Goal: Information Seeking & Learning: Learn about a topic

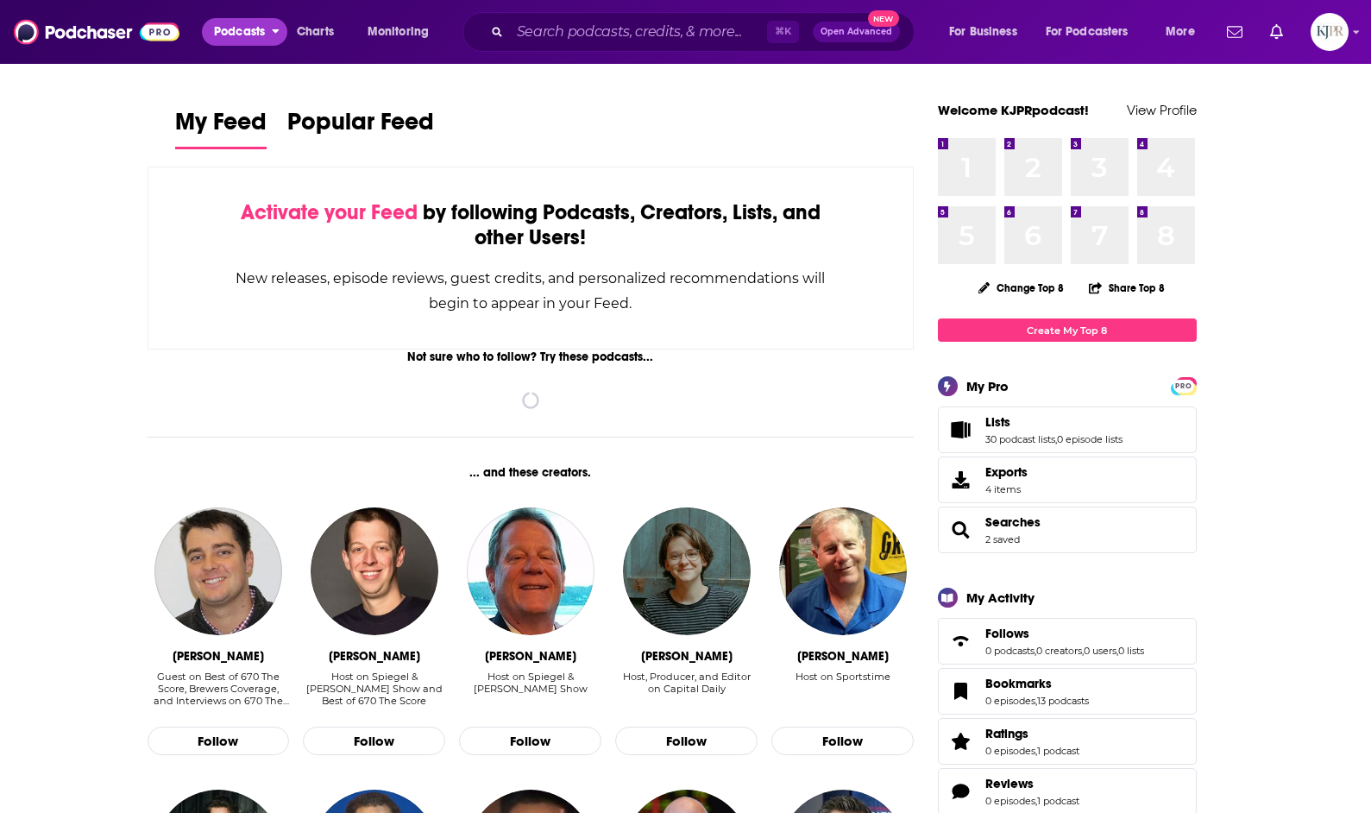
click at [248, 28] on span "Podcasts" at bounding box center [239, 32] width 51 height 24
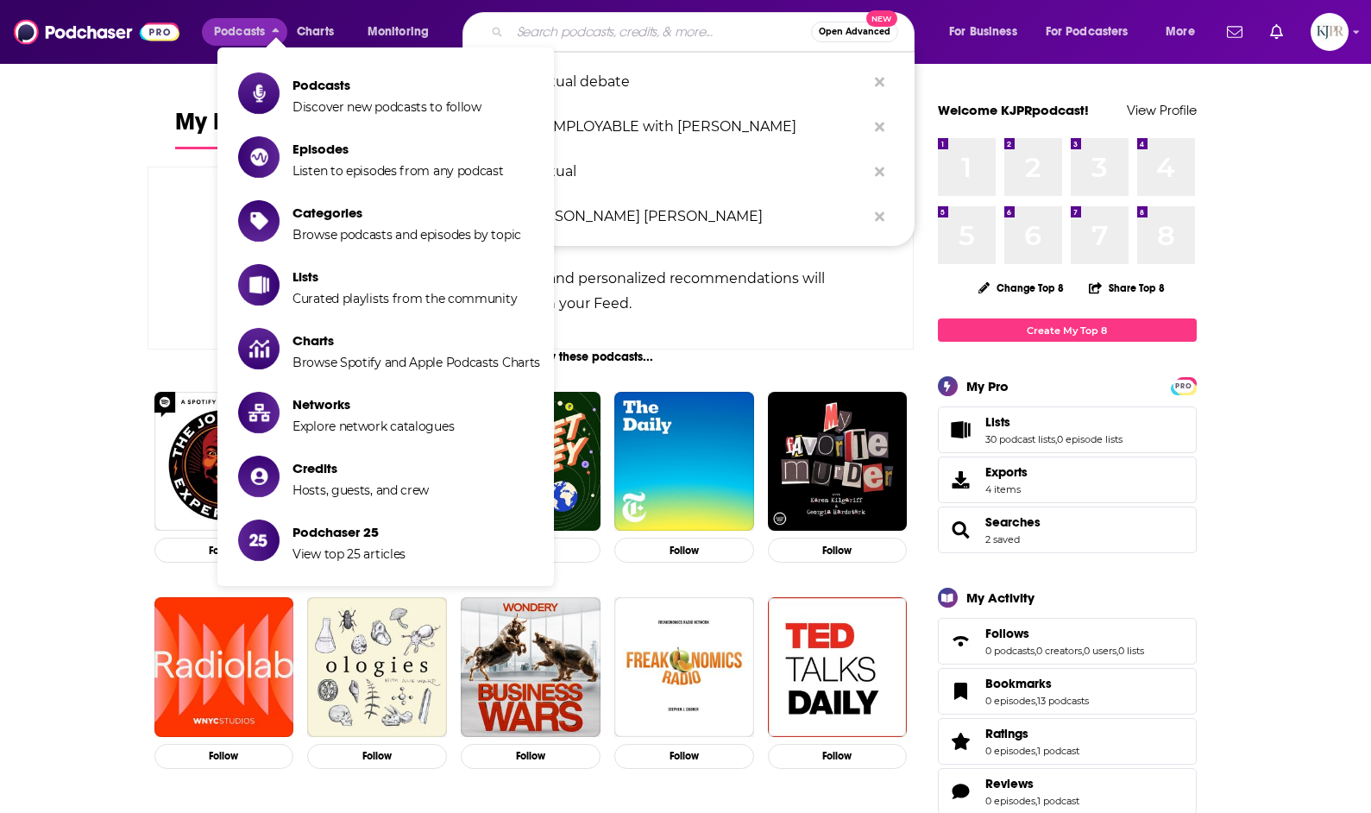
click at [602, 24] on input "Search podcasts, credits, & more..." at bounding box center [660, 32] width 301 height 28
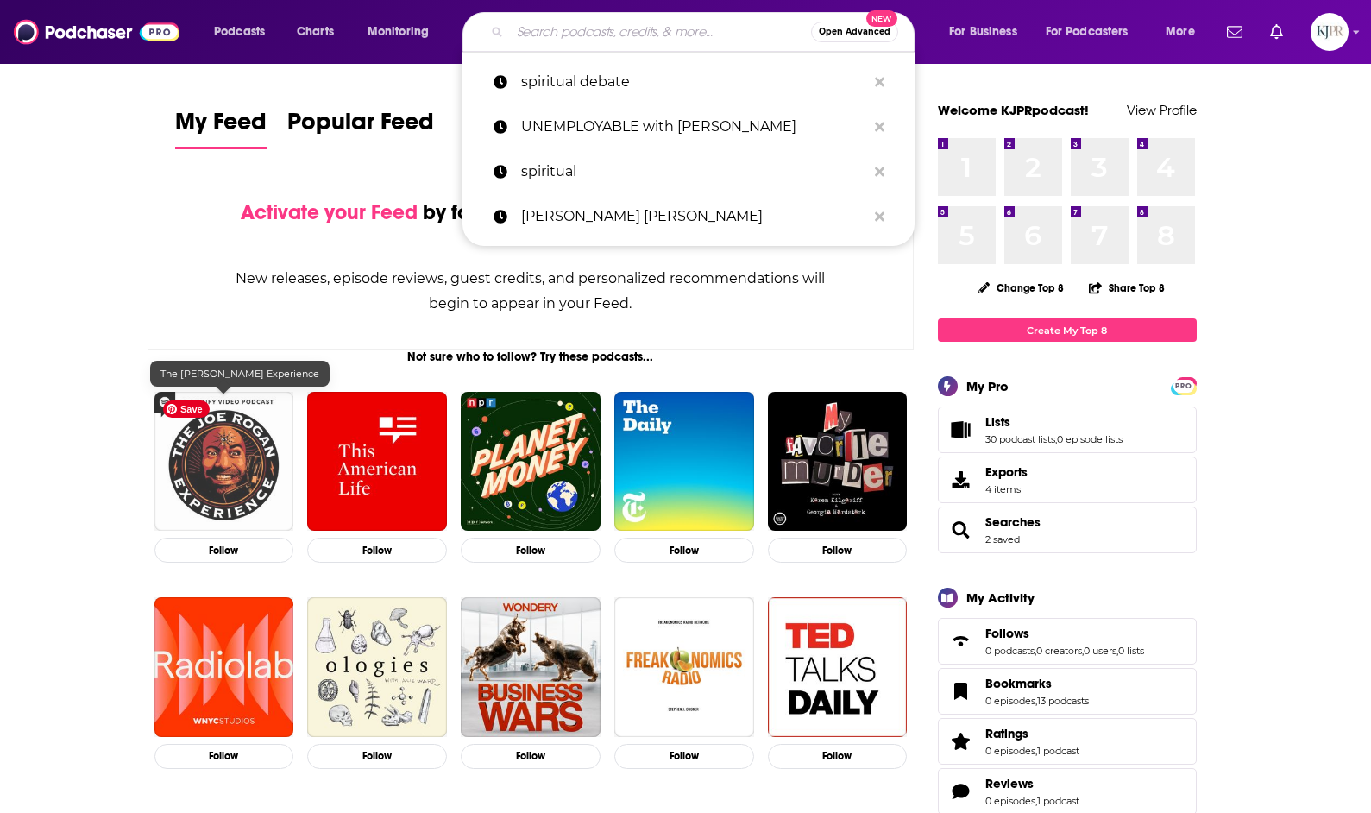
click at [239, 398] on img "The Joe Rogan Experience" at bounding box center [224, 462] width 140 height 140
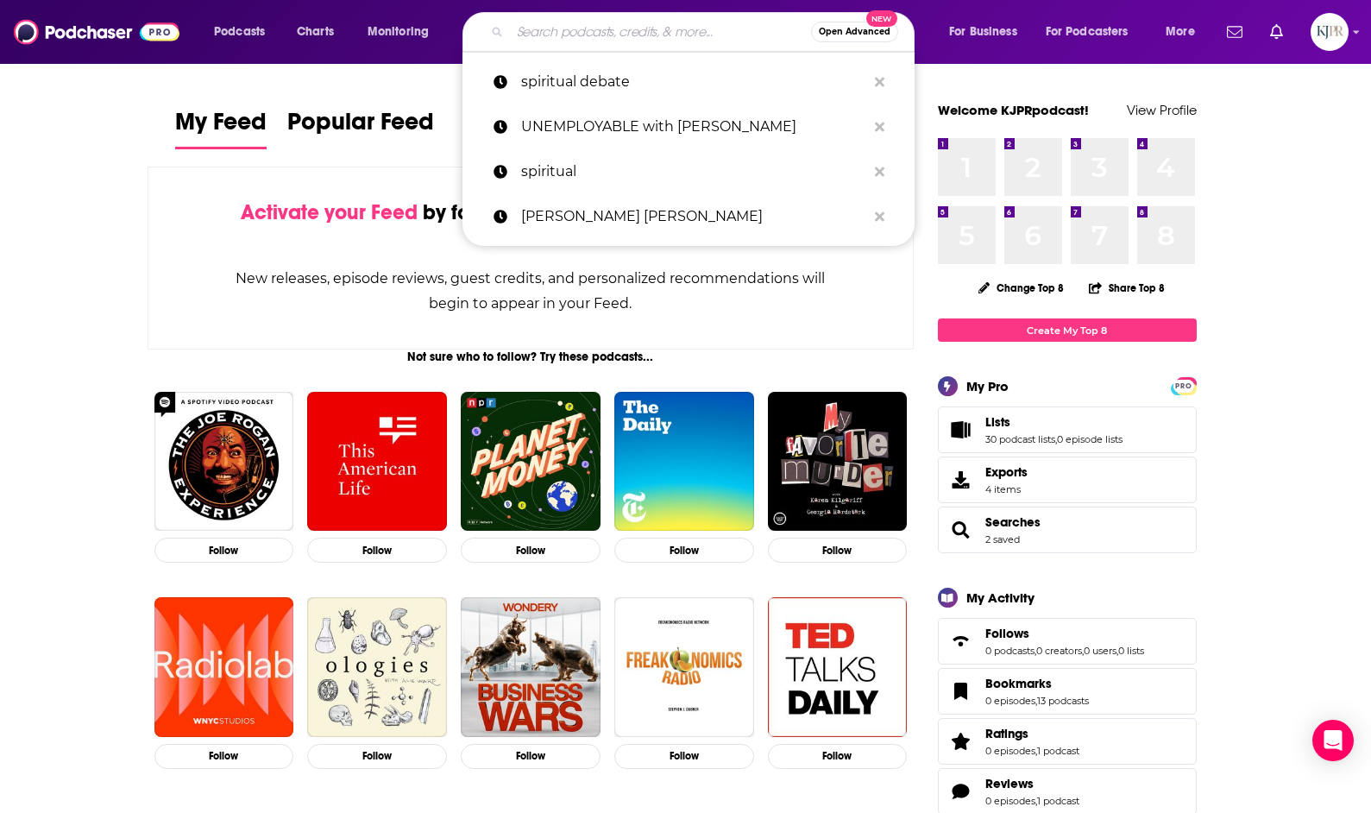
click at [547, 26] on input "Search podcasts, credits, & more..." at bounding box center [660, 32] width 301 height 28
click at [870, 83] on button "Search podcasts, credits, & more..." at bounding box center [879, 82] width 27 height 32
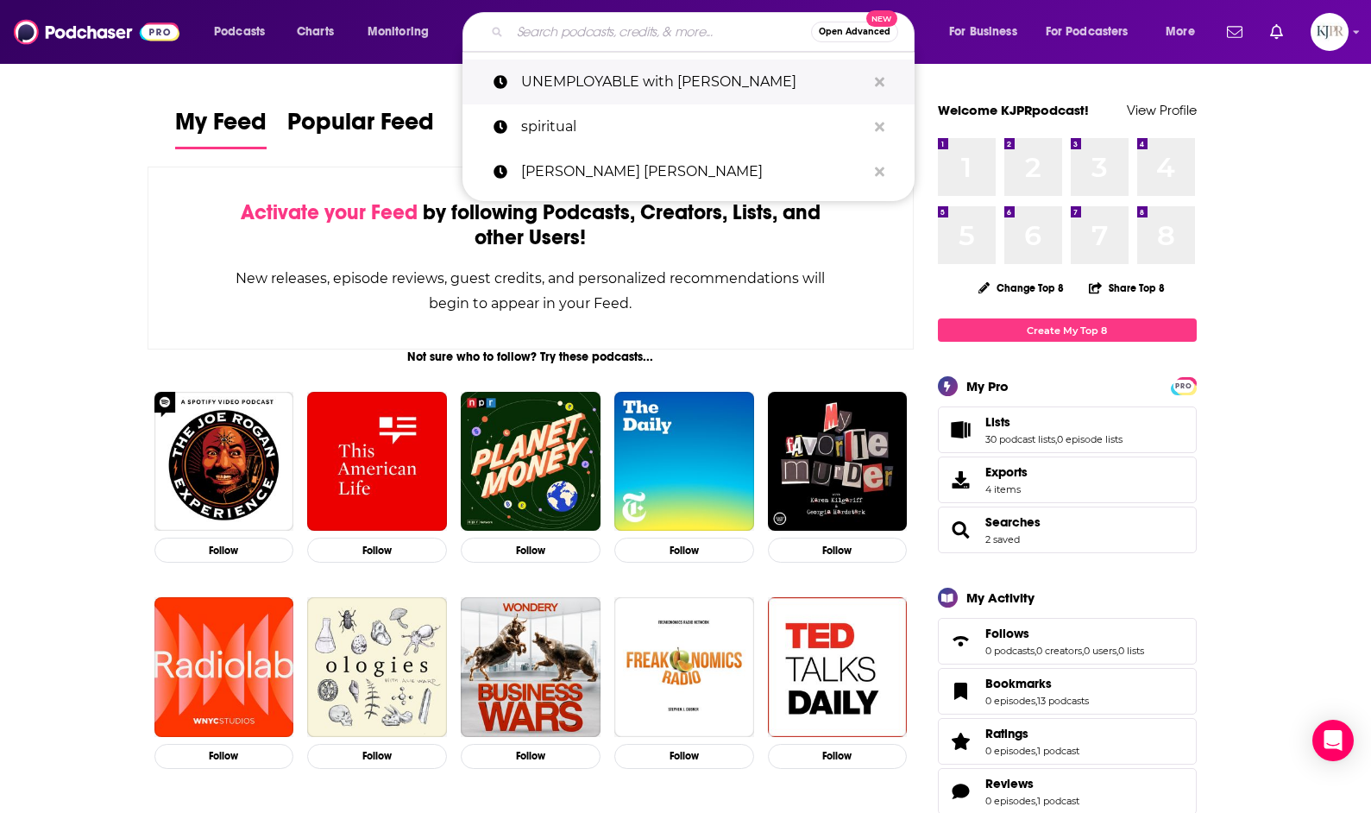
click at [870, 83] on button "Search podcasts, credits, & more..." at bounding box center [879, 82] width 27 height 32
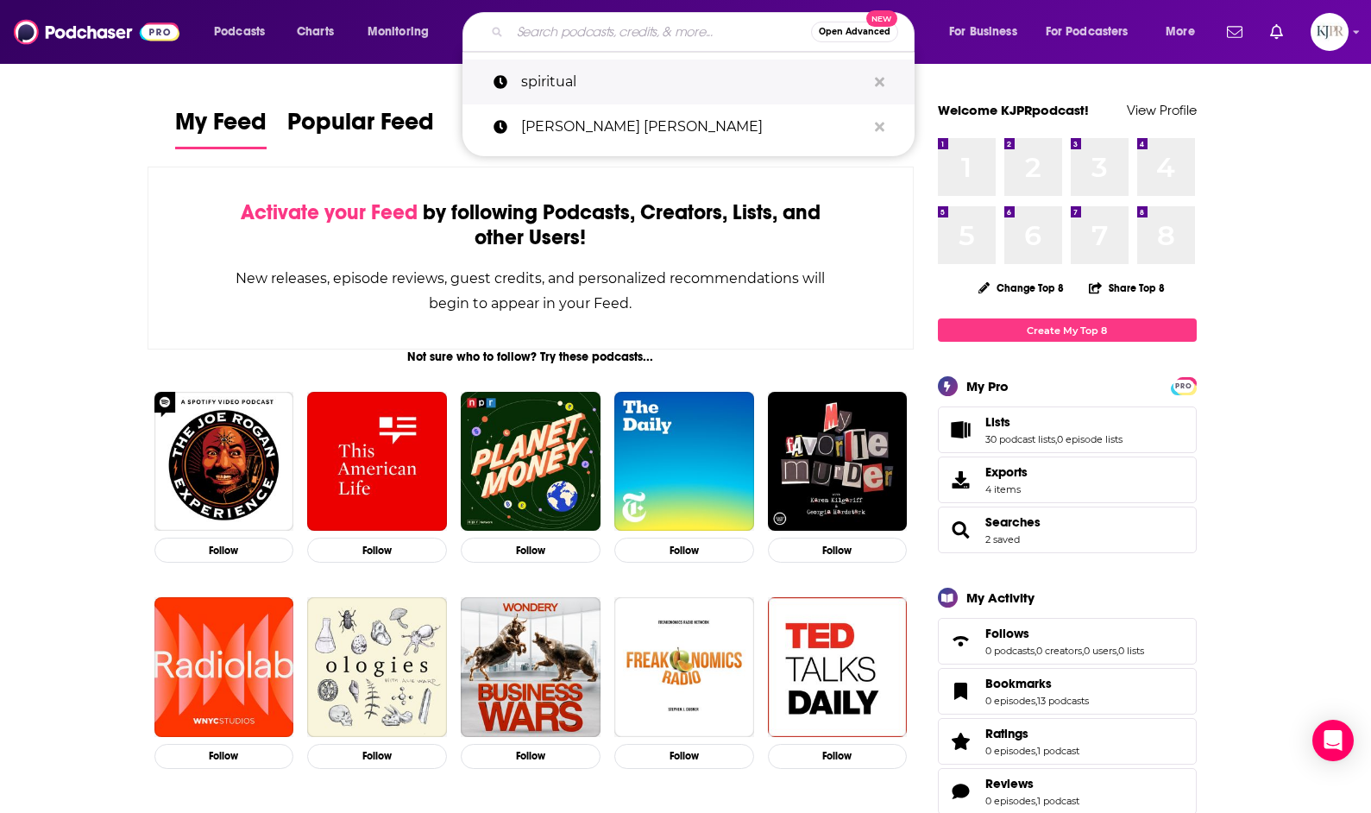
click at [870, 83] on button "Search podcasts, credits, & more..." at bounding box center [879, 82] width 27 height 32
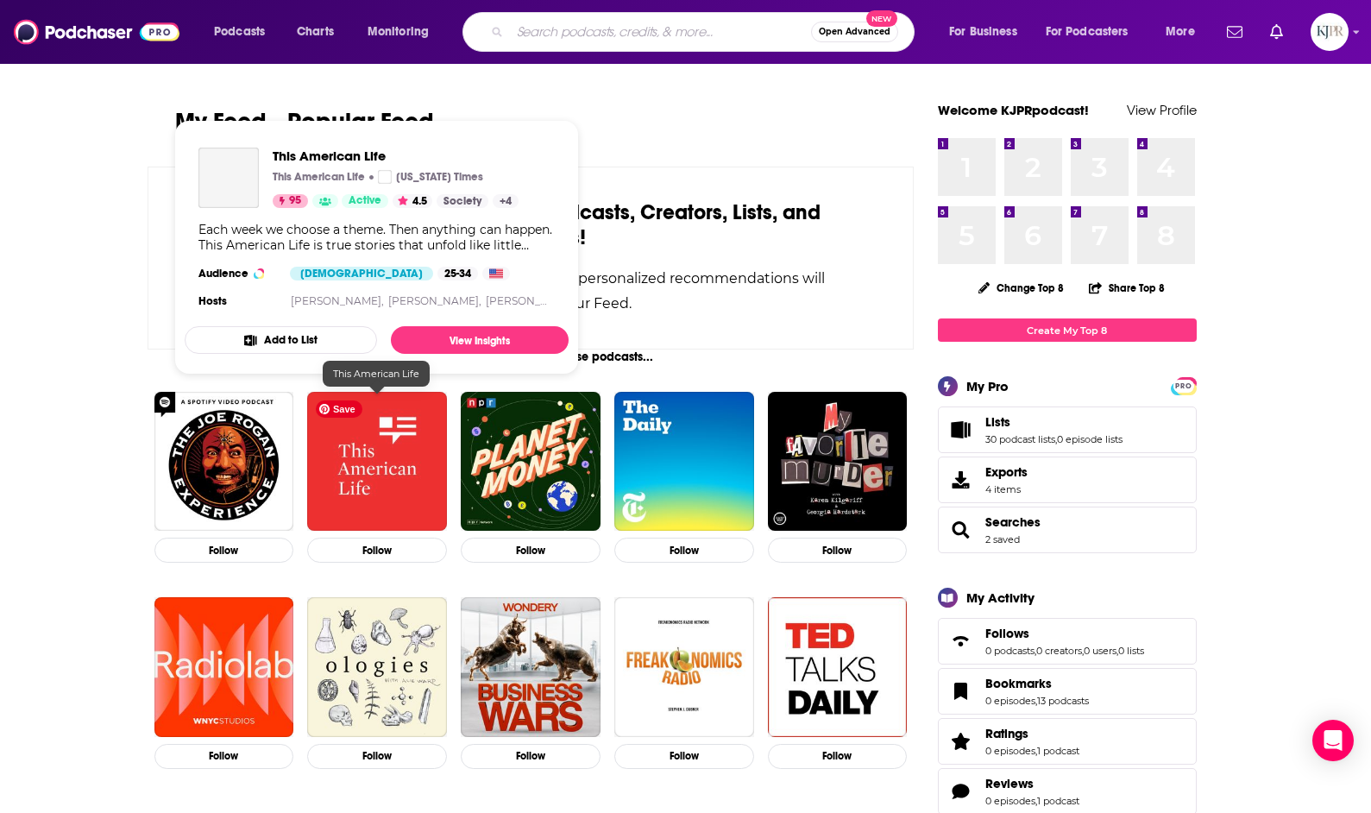
click at [387, 463] on img "This American Life" at bounding box center [377, 462] width 140 height 140
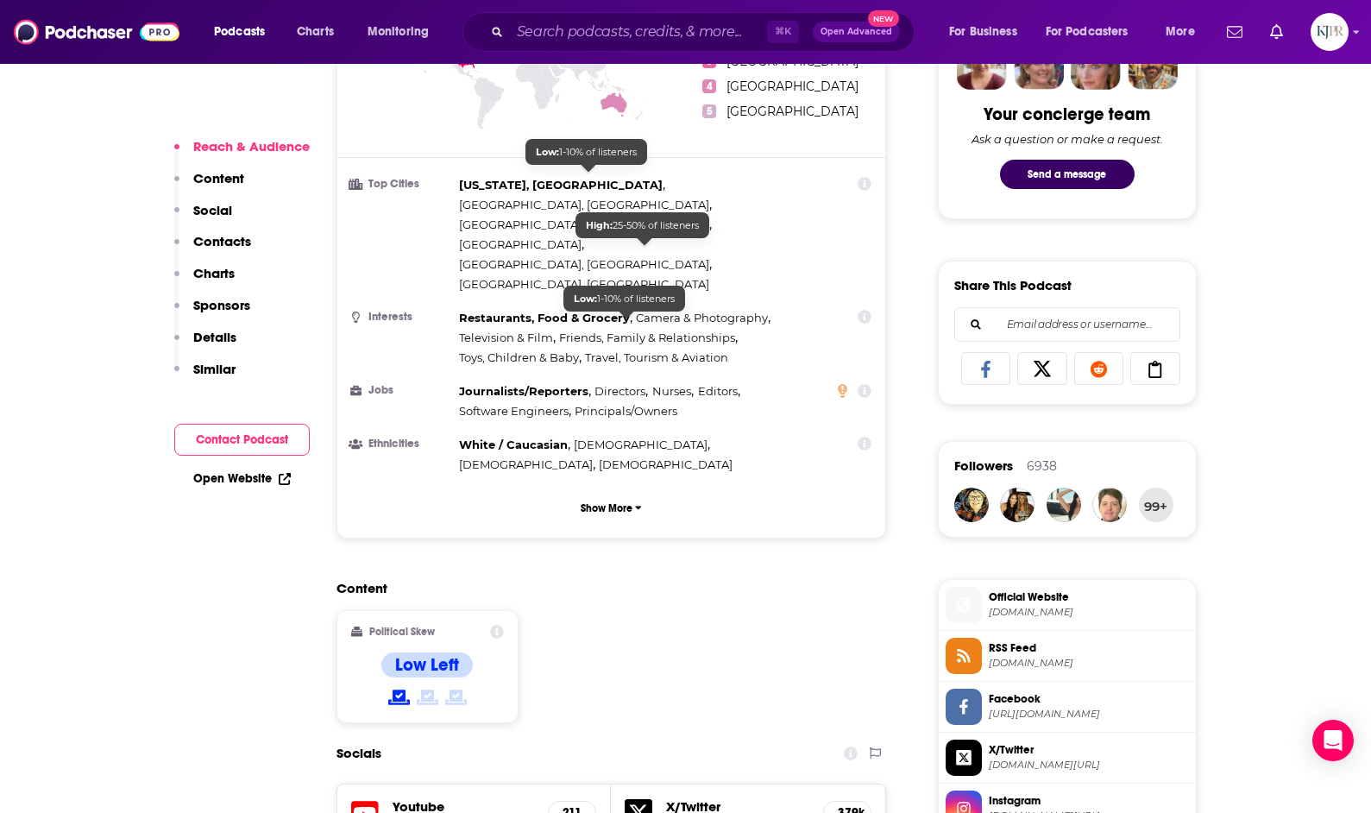
scroll to position [992, 0]
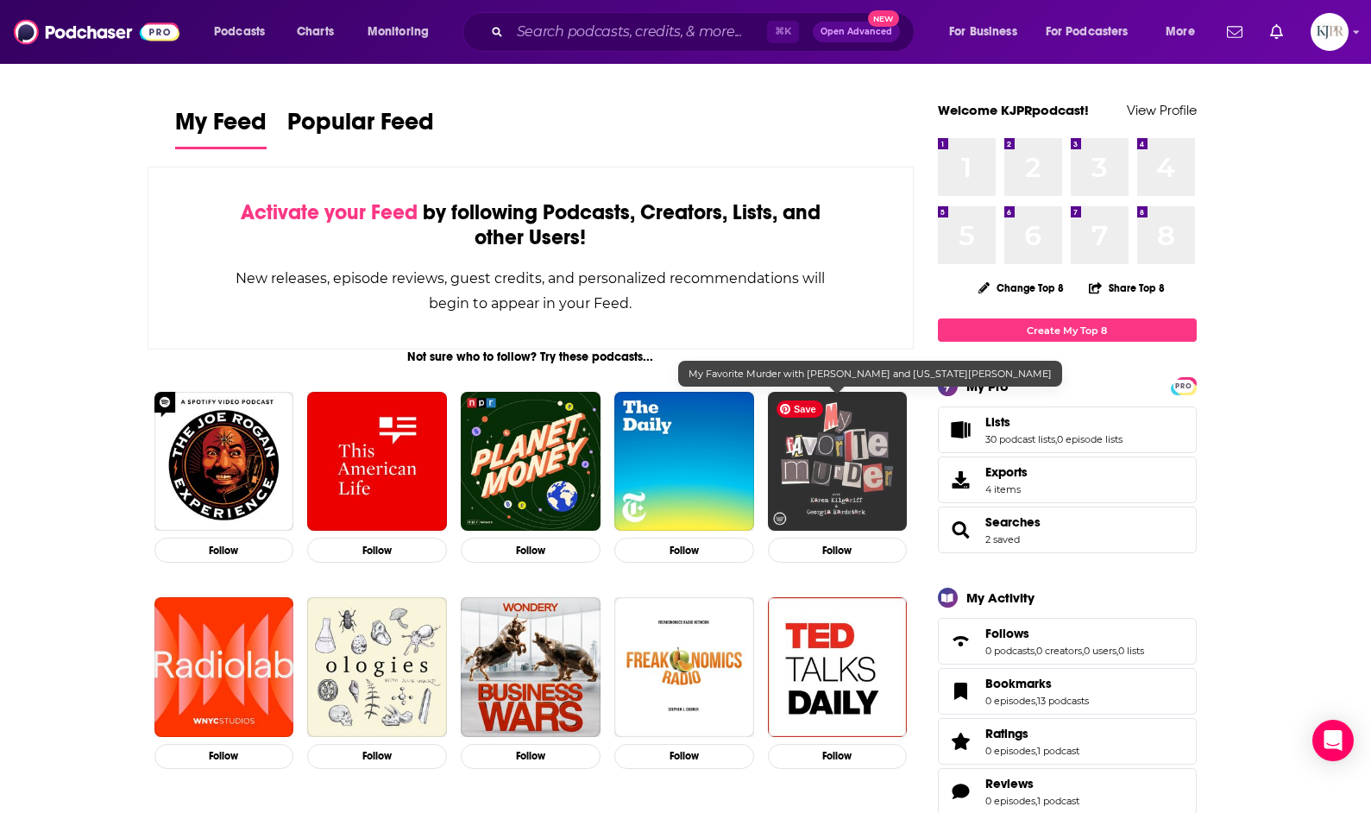
click at [836, 468] on img "My Favorite Murder with Karen Kilgariff and Georgia Hardstark" at bounding box center [838, 462] width 140 height 140
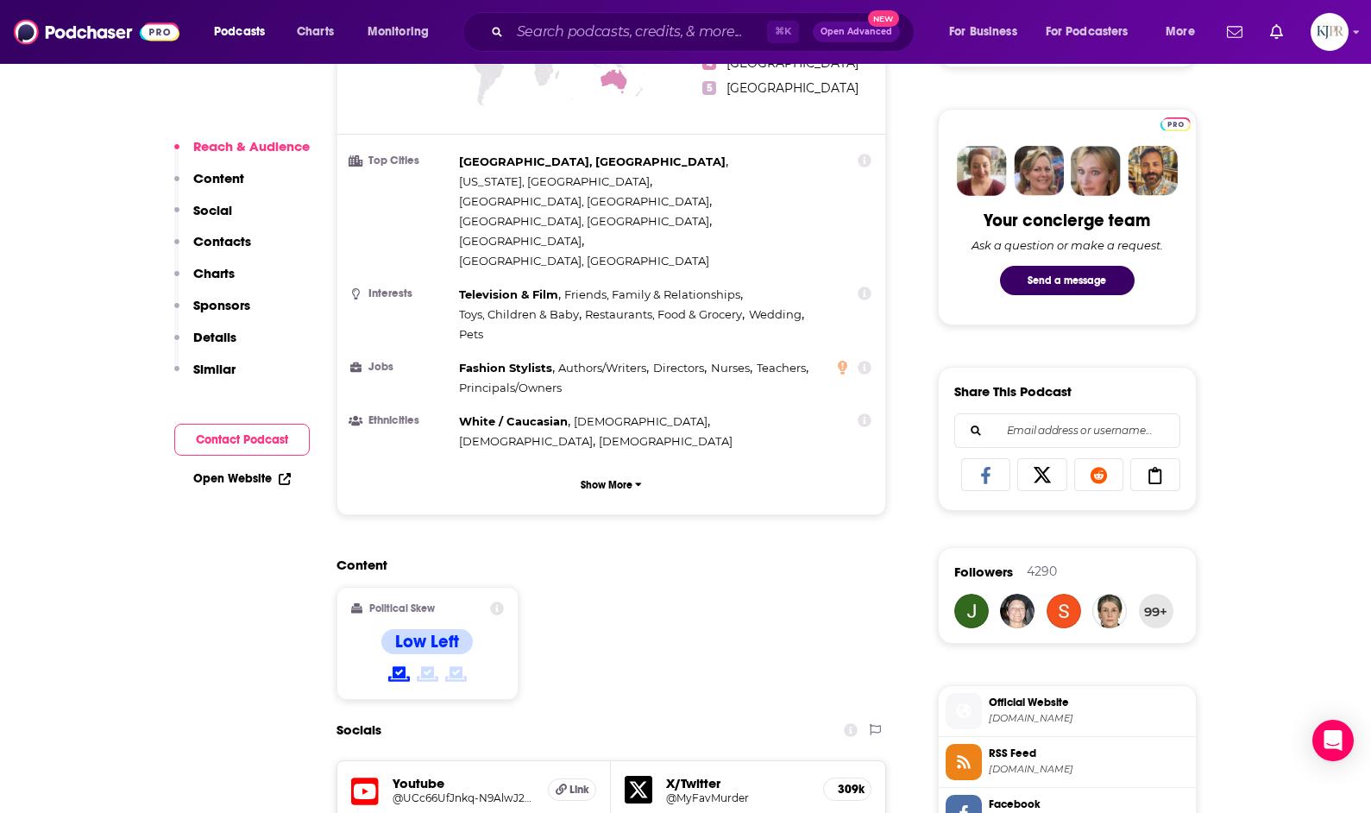
scroll to position [944, 0]
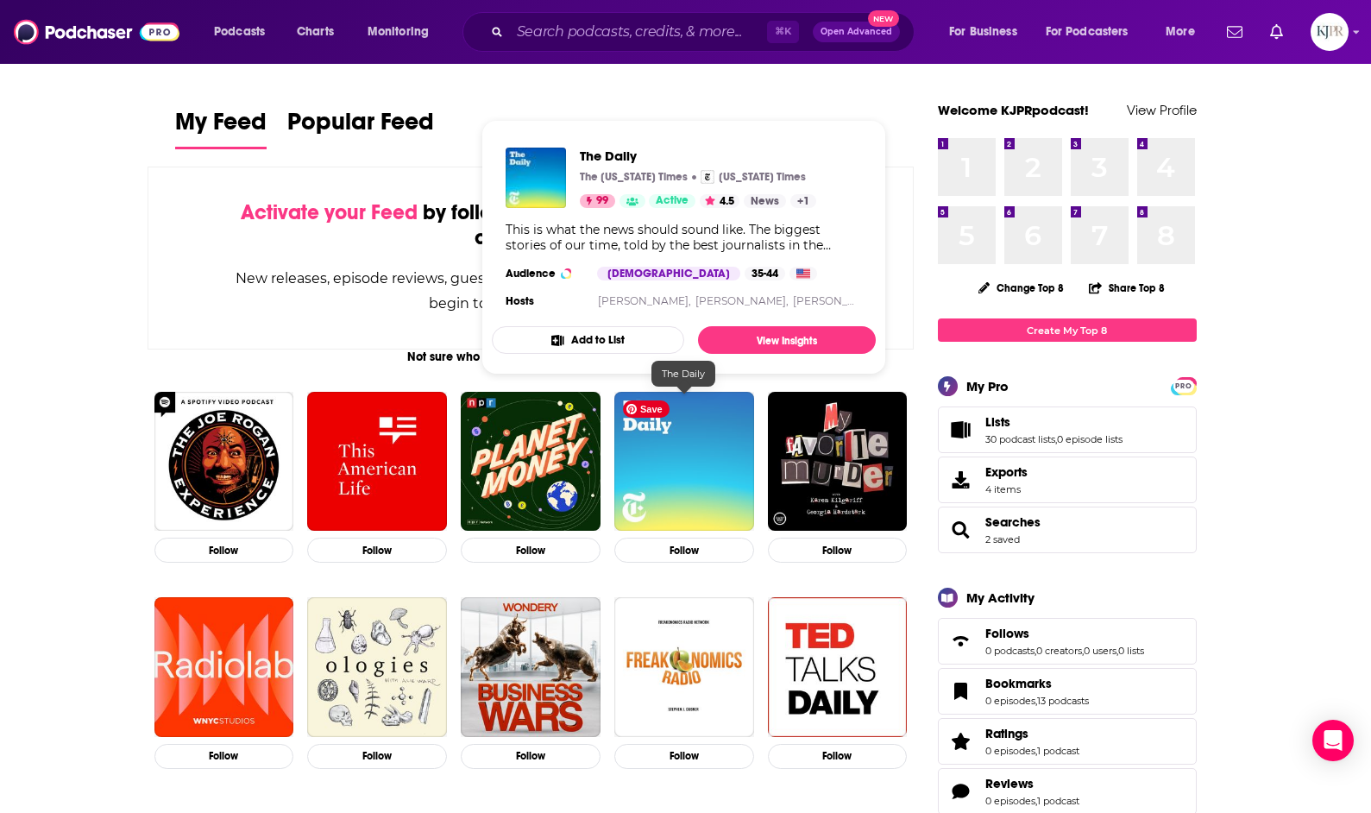
click at [719, 482] on img "The Daily" at bounding box center [684, 462] width 140 height 140
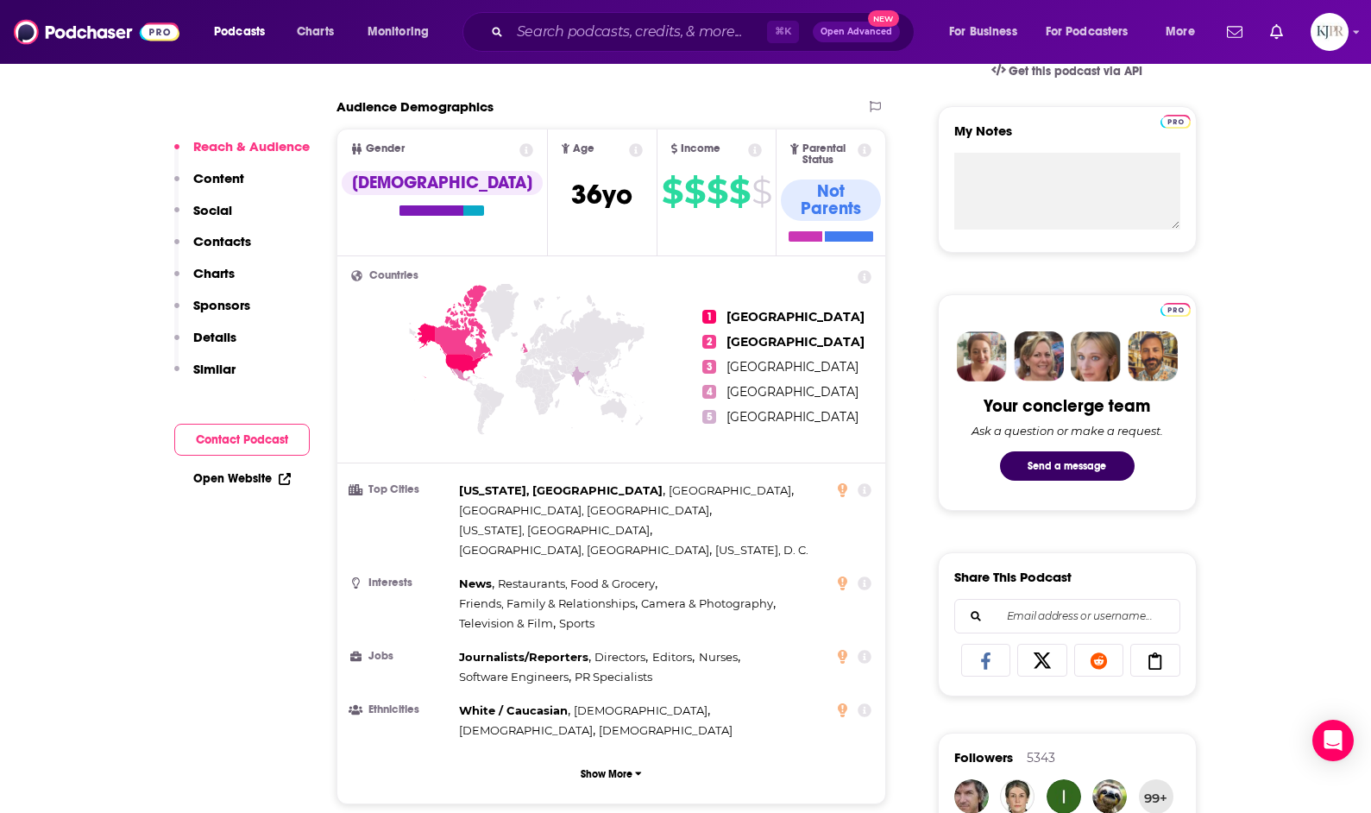
scroll to position [818, 0]
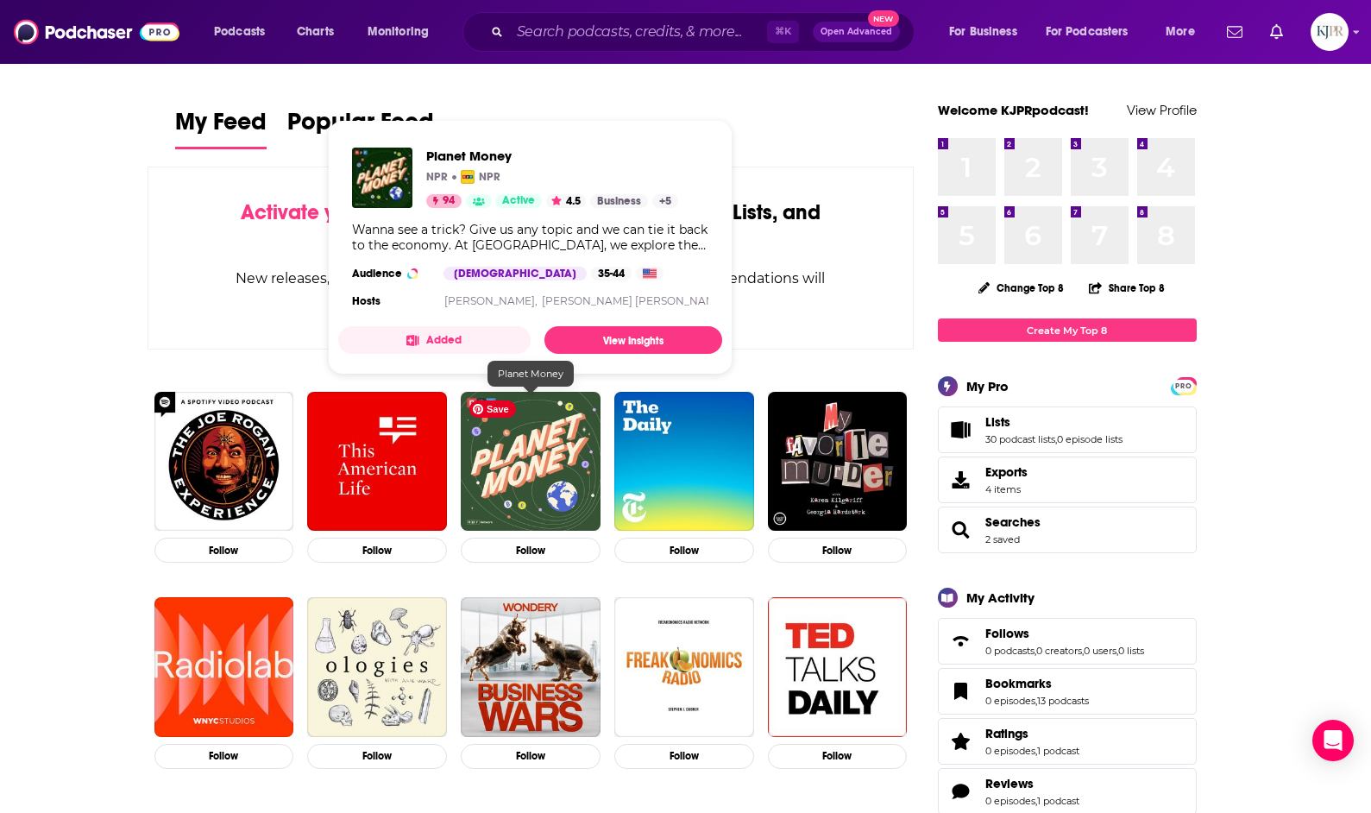
click at [556, 465] on img "Planet Money" at bounding box center [531, 462] width 140 height 140
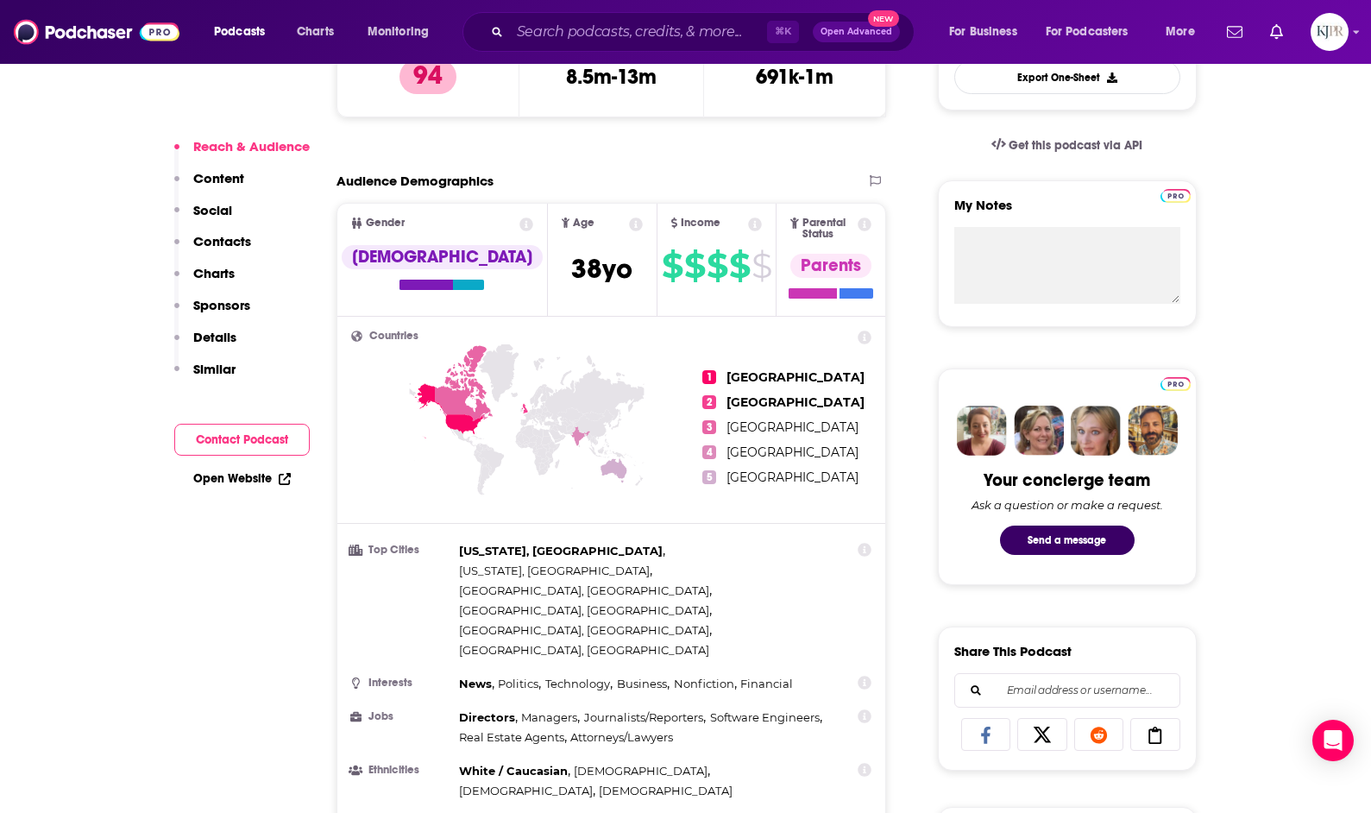
scroll to position [819, 0]
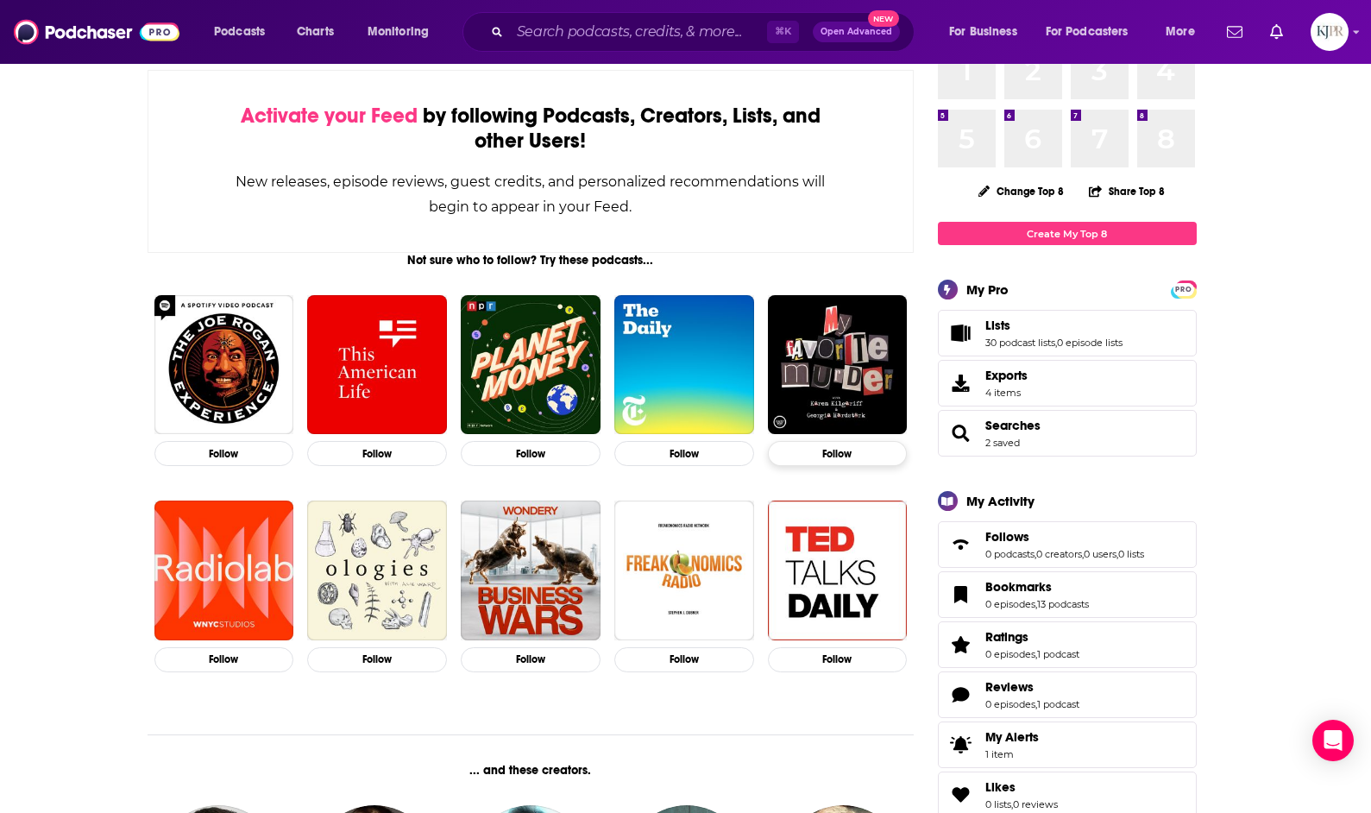
scroll to position [98, 0]
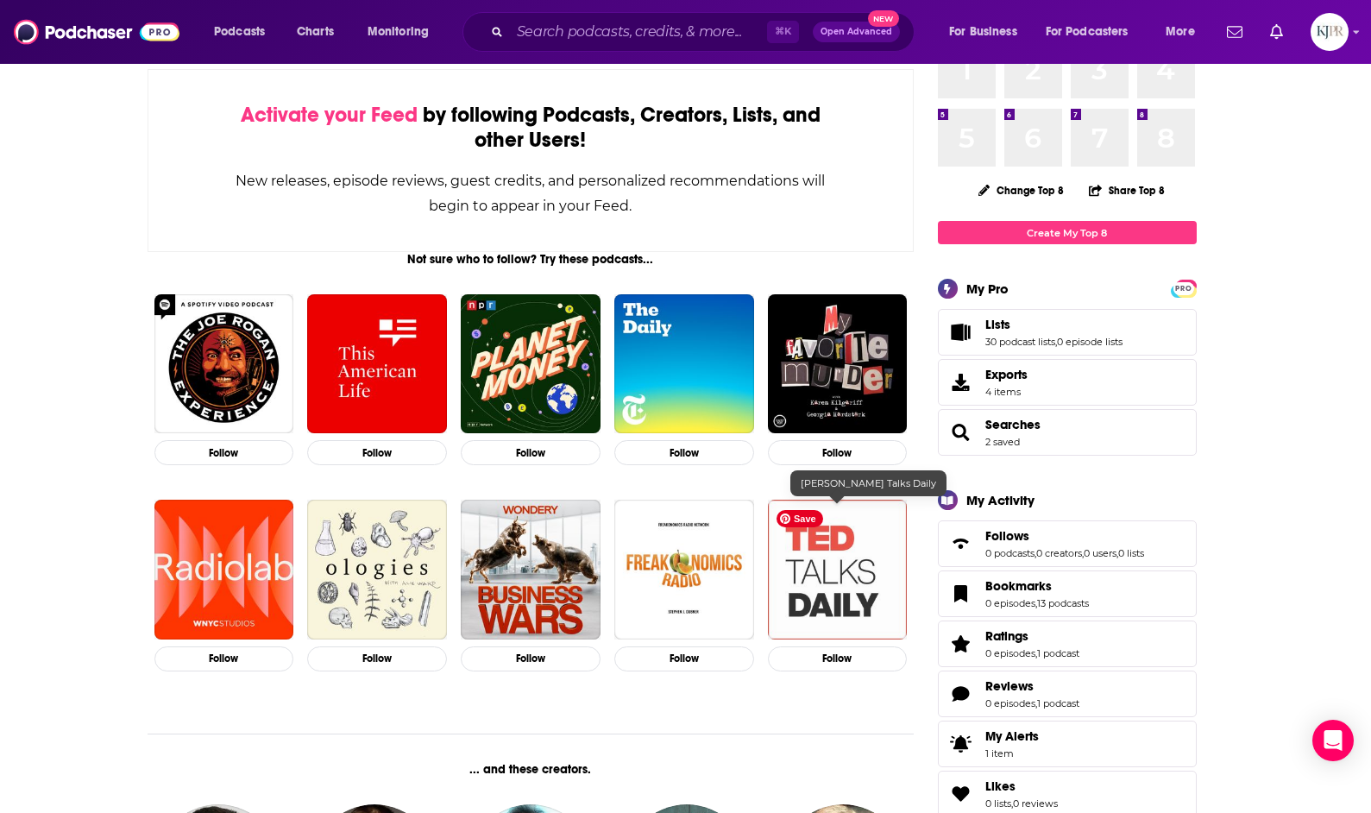
click at [853, 563] on img "TED Talks Daily" at bounding box center [838, 570] width 140 height 140
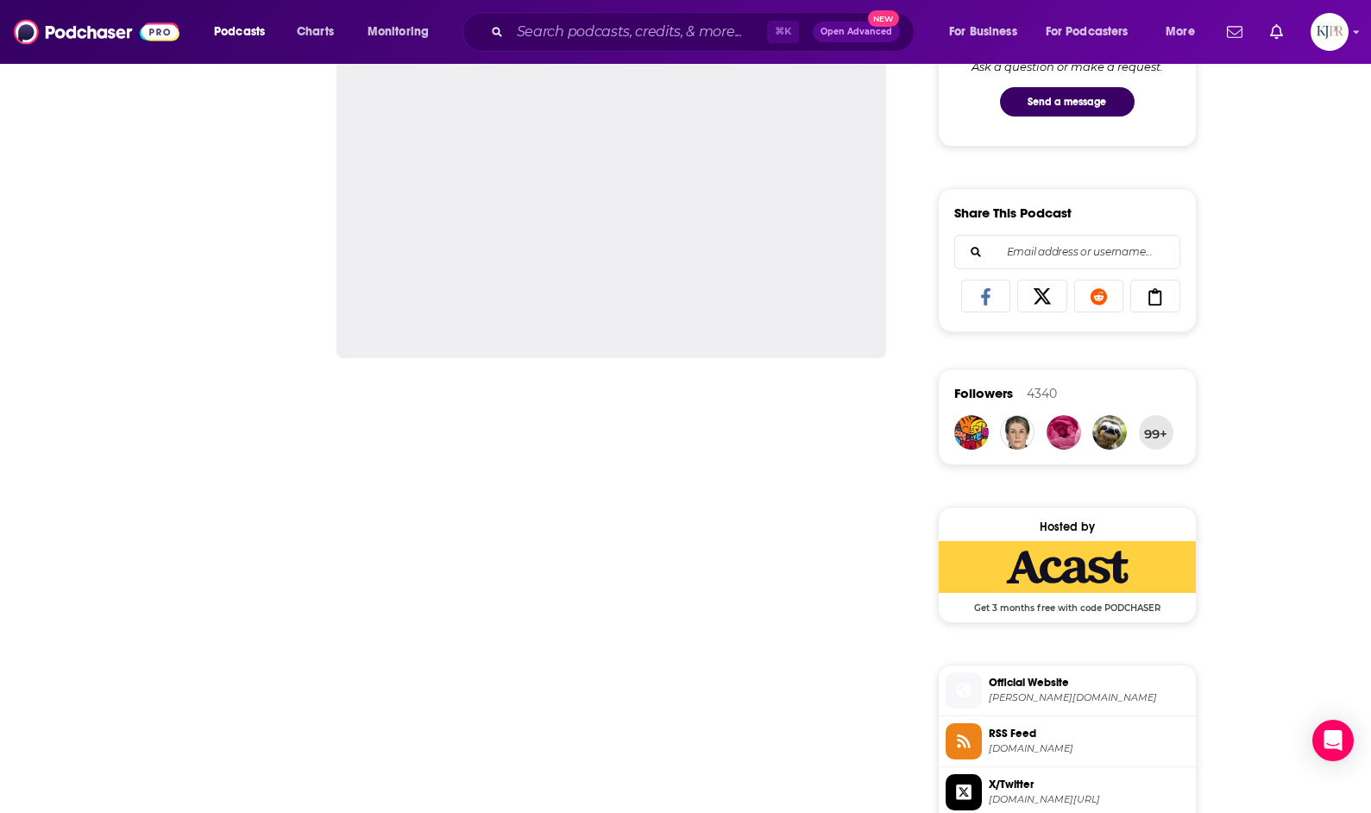
scroll to position [969, 0]
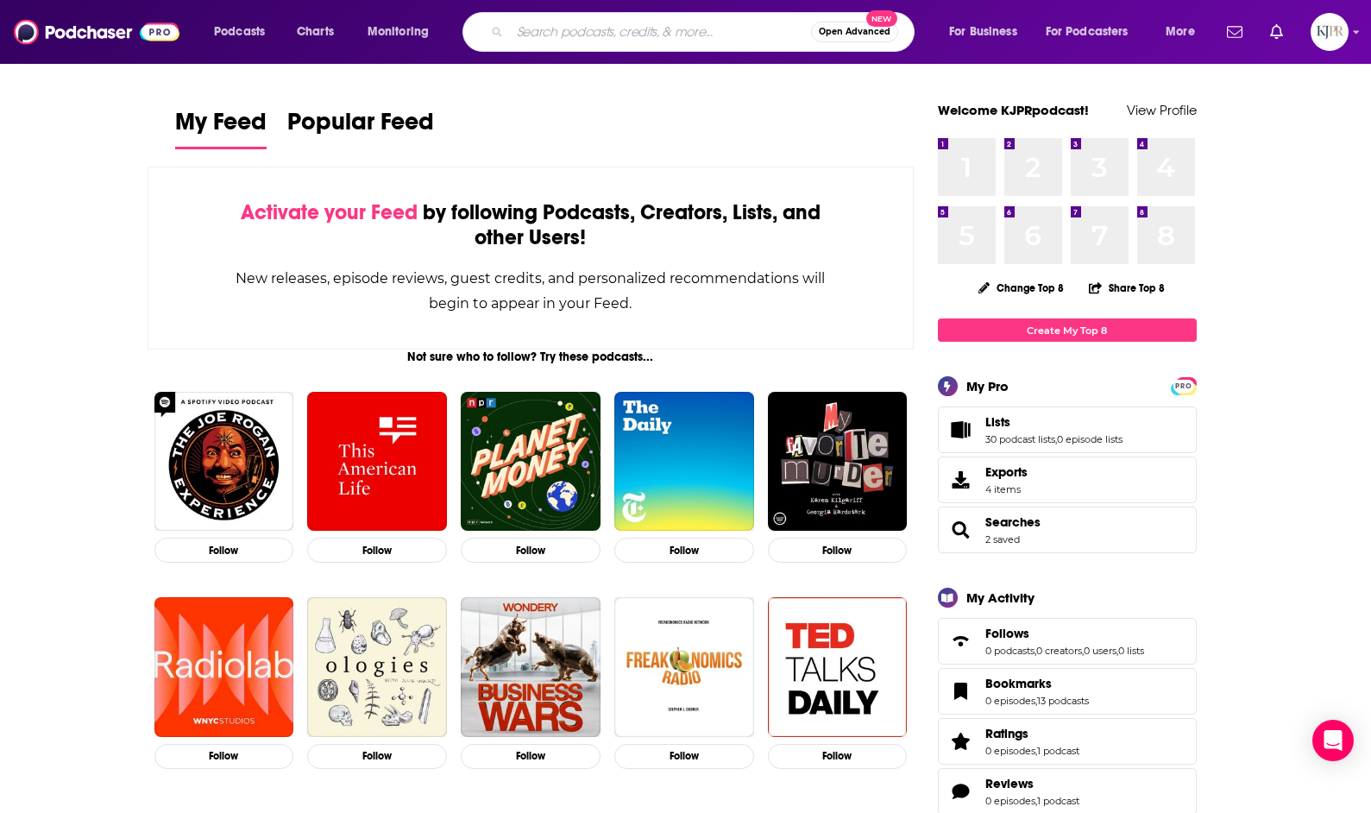
click at [557, 32] on input "Search podcasts, credits, & more..." at bounding box center [660, 32] width 301 height 28
type input "sword and scale"
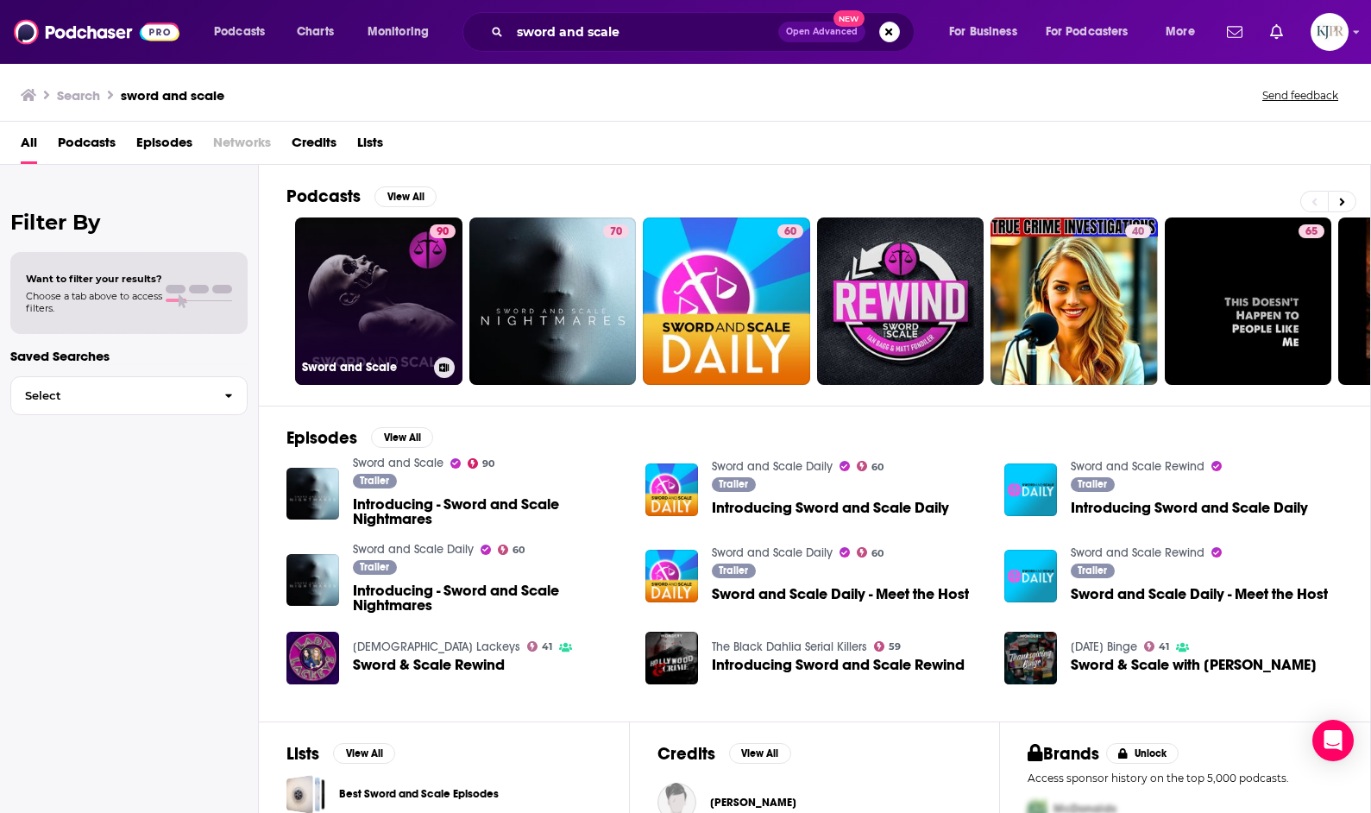
click at [383, 280] on link "90 Sword and Scale" at bounding box center [378, 300] width 167 height 167
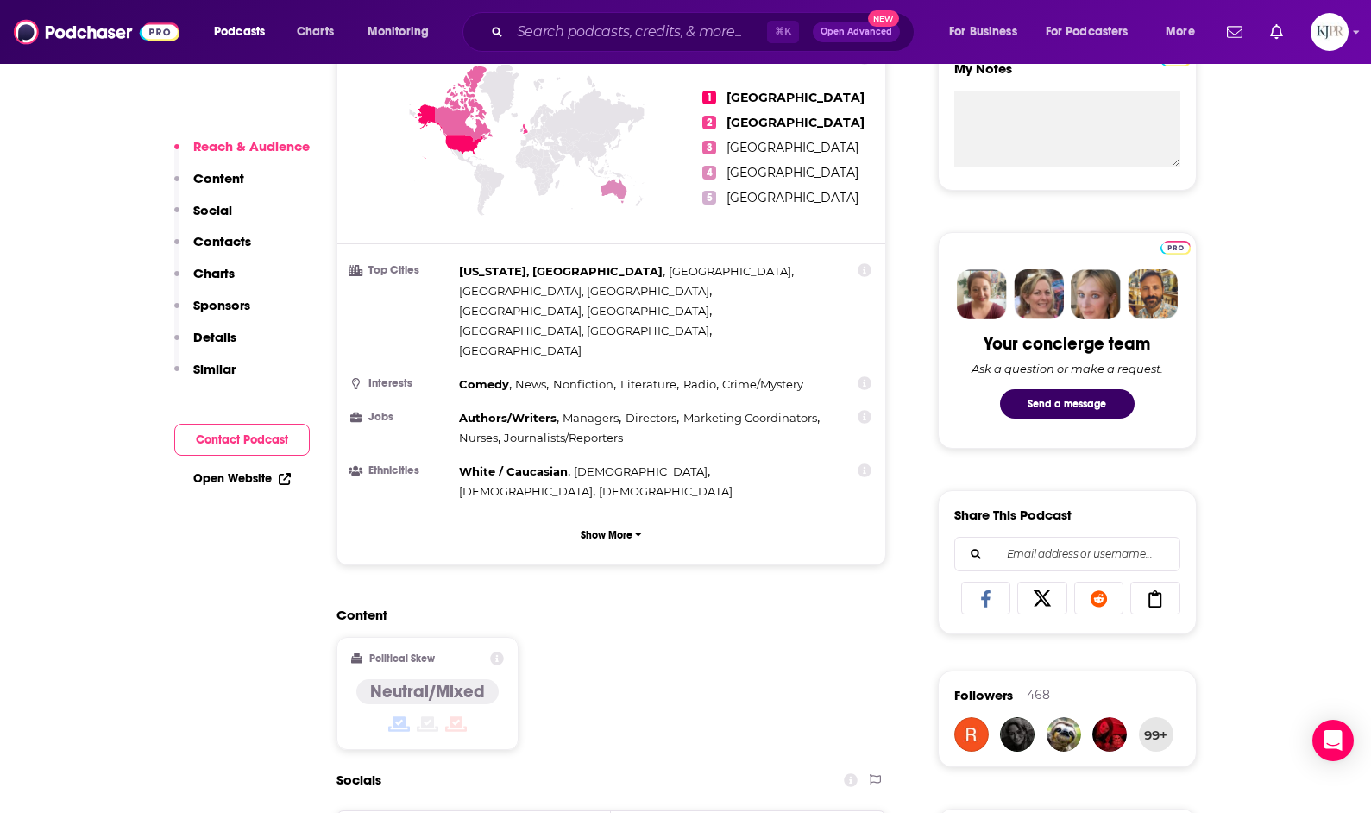
scroll to position [796, 0]
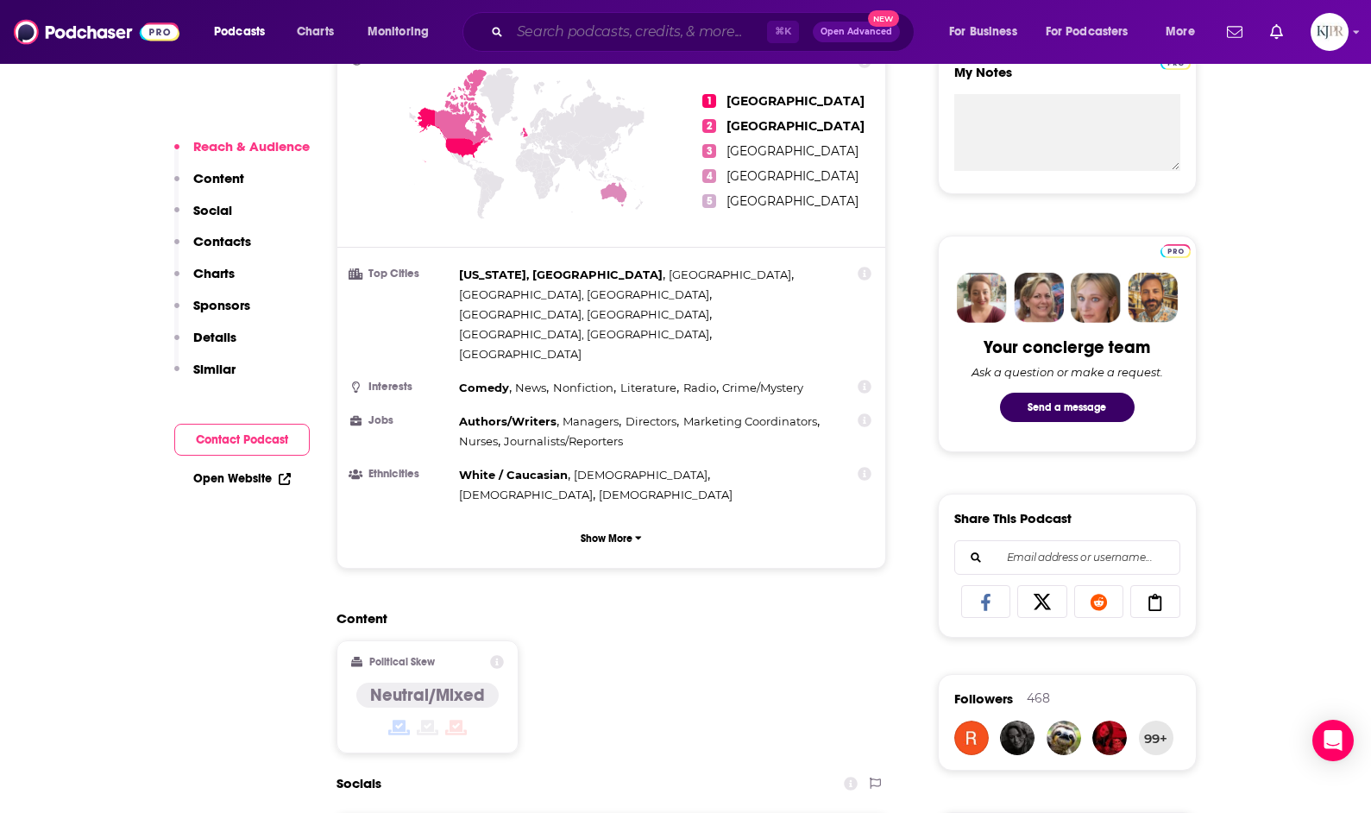
click at [651, 45] on input "Search podcasts, credits, & more..." at bounding box center [638, 32] width 257 height 28
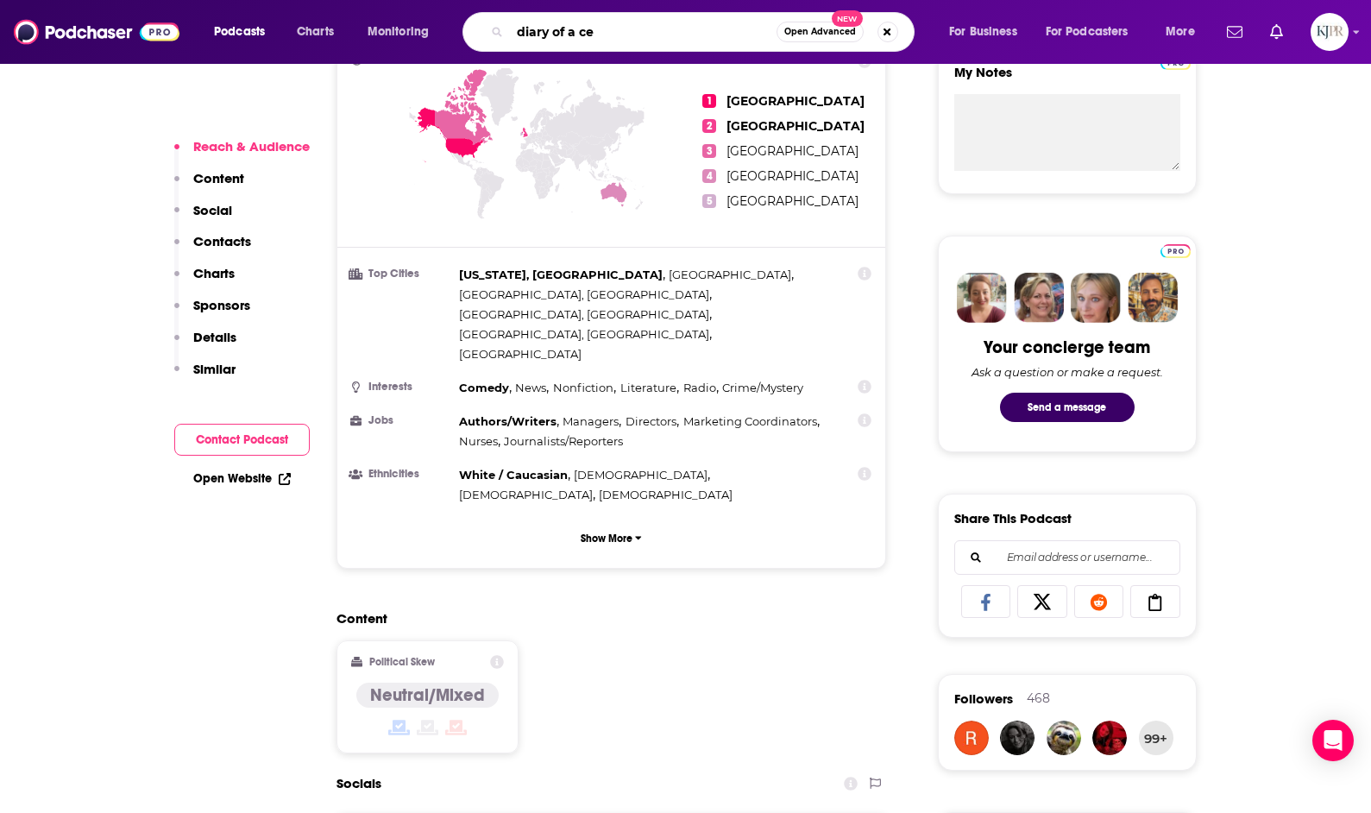
type input "diary of a ceo"
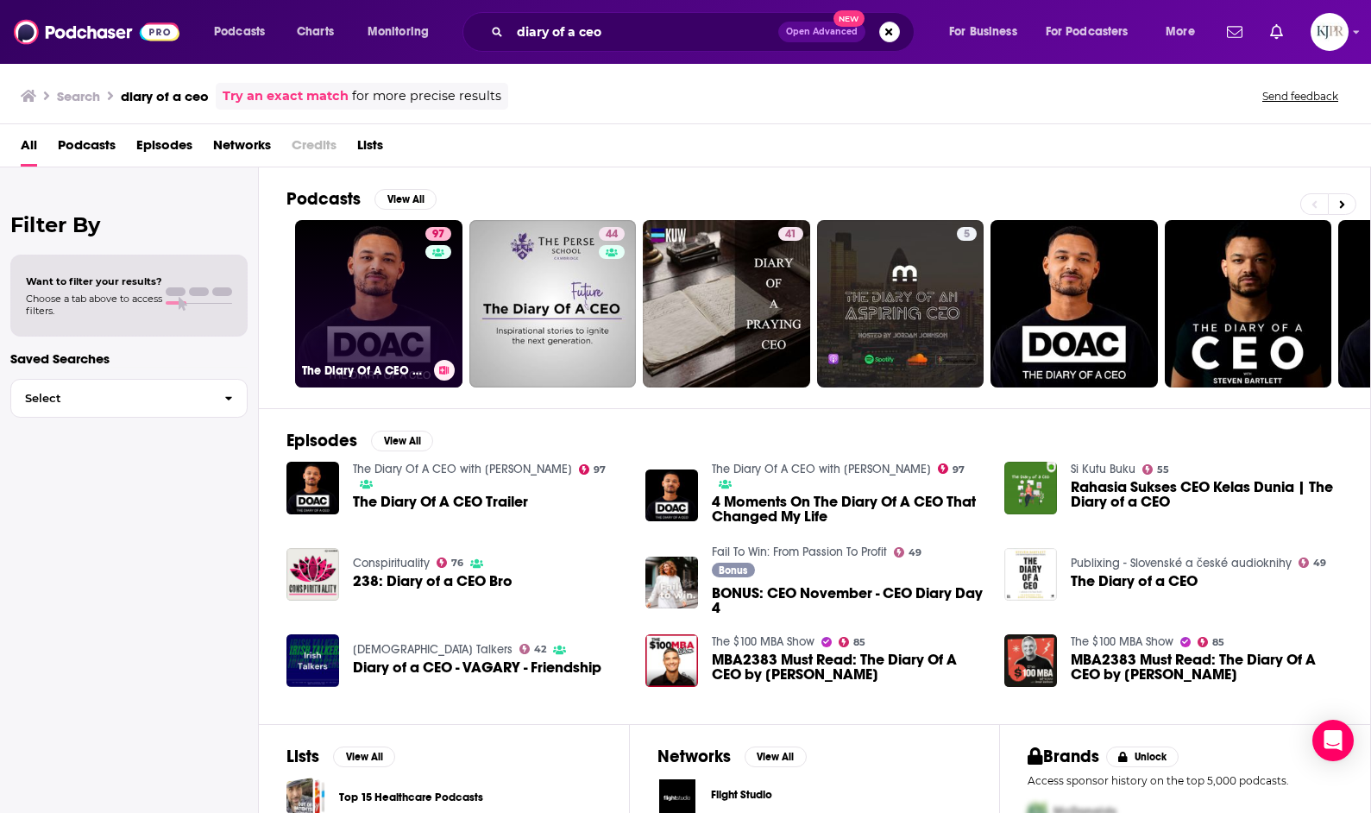
click at [367, 280] on link "97 The Diary Of A CEO with [PERSON_NAME]" at bounding box center [378, 303] width 167 height 167
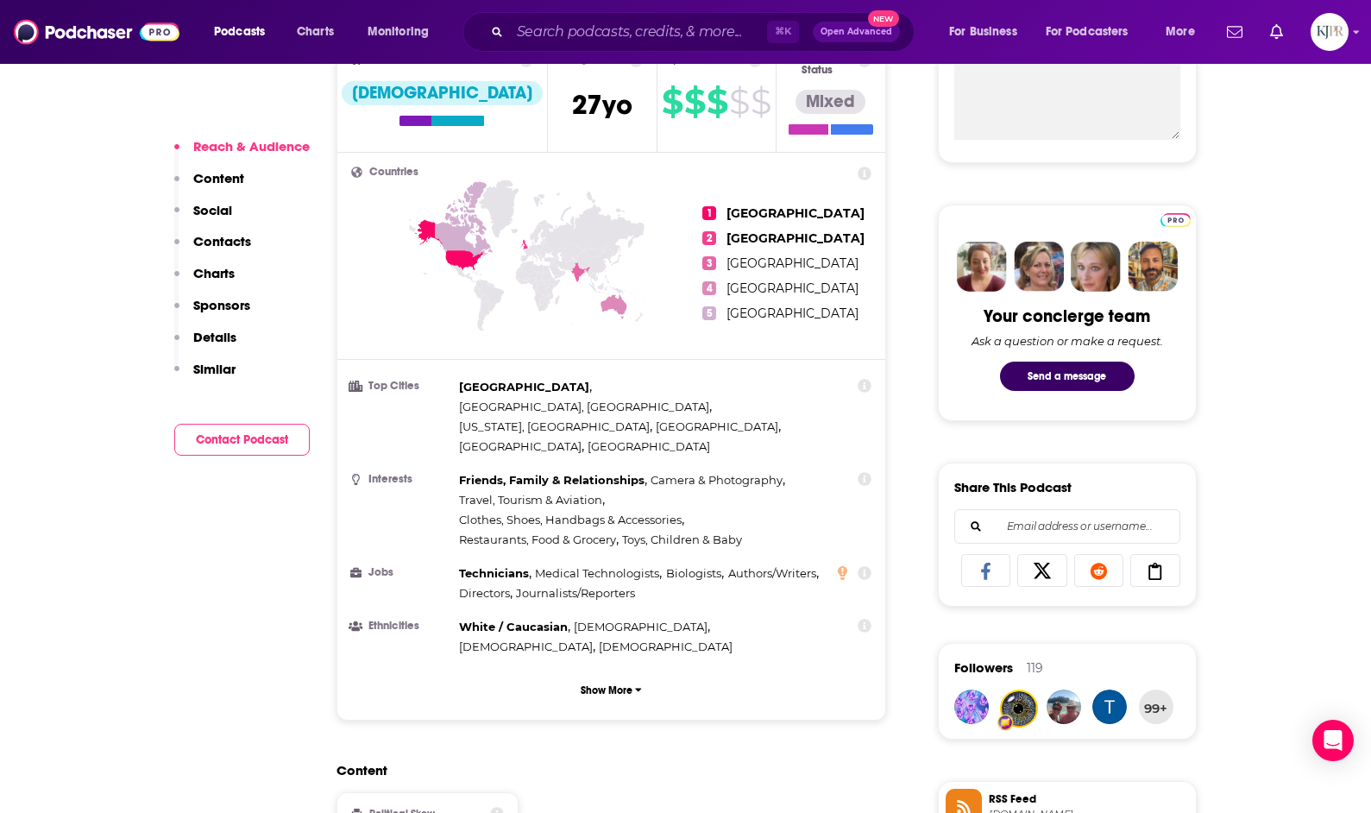
scroll to position [688, 0]
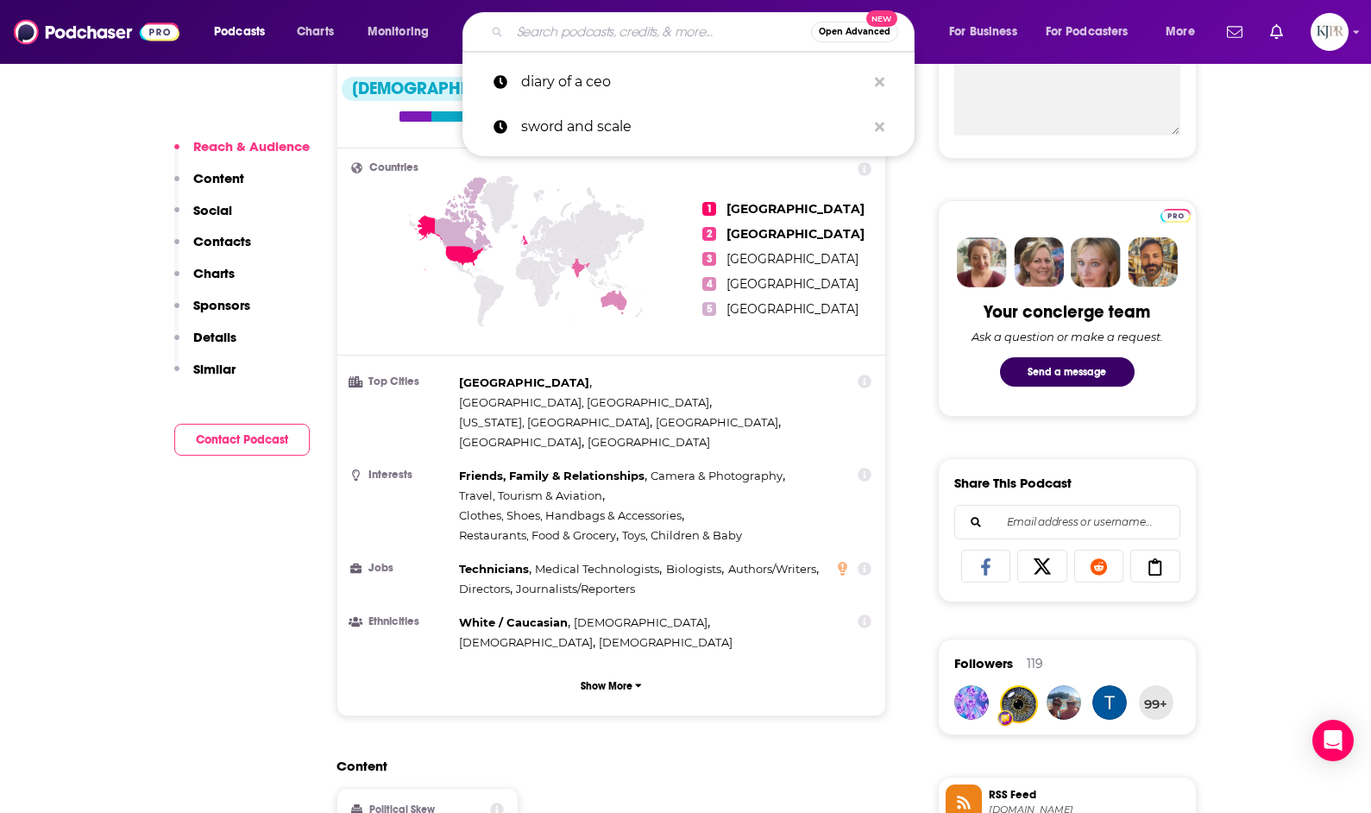
click at [525, 34] on input "Search podcasts, credits, & more..." at bounding box center [660, 32] width 301 height 28
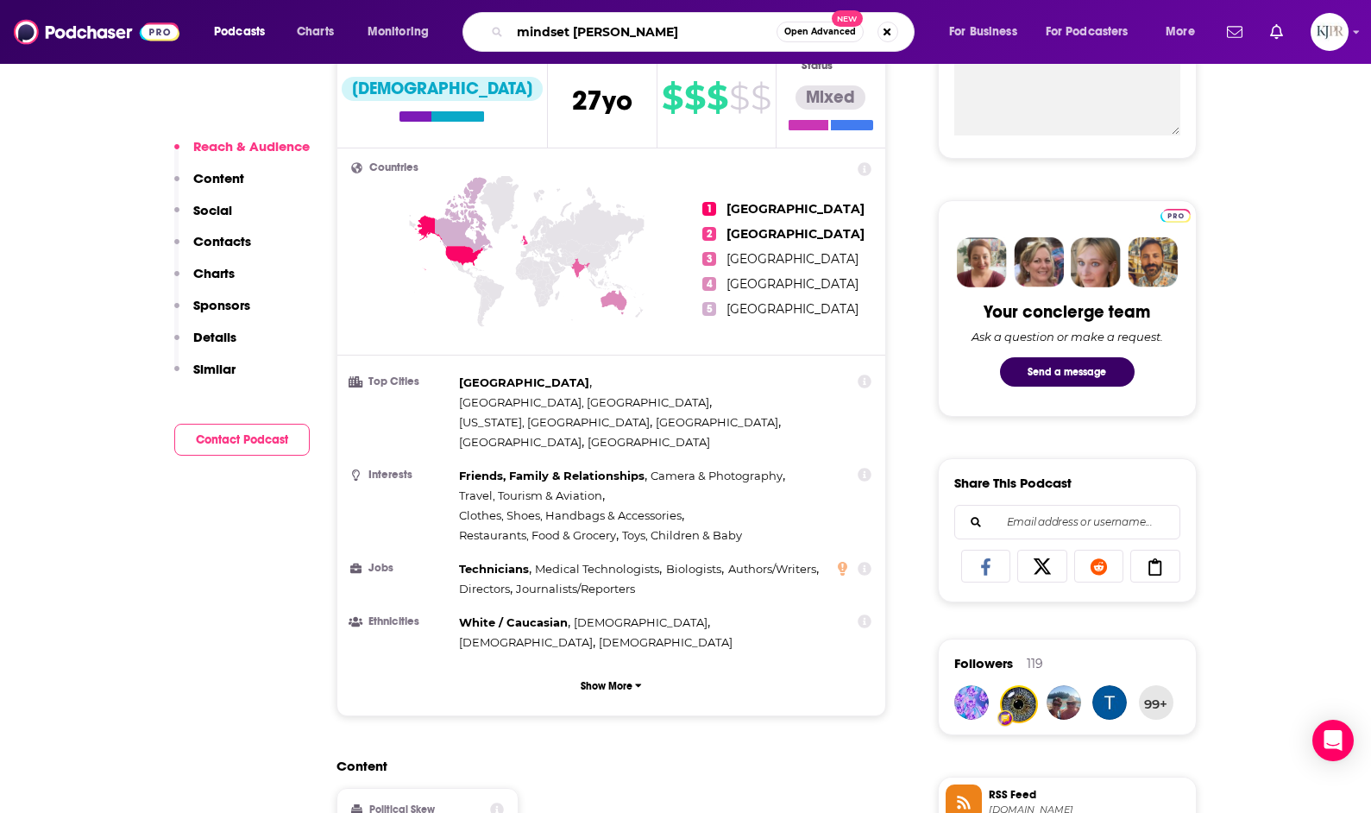
type input "mindset mentor"
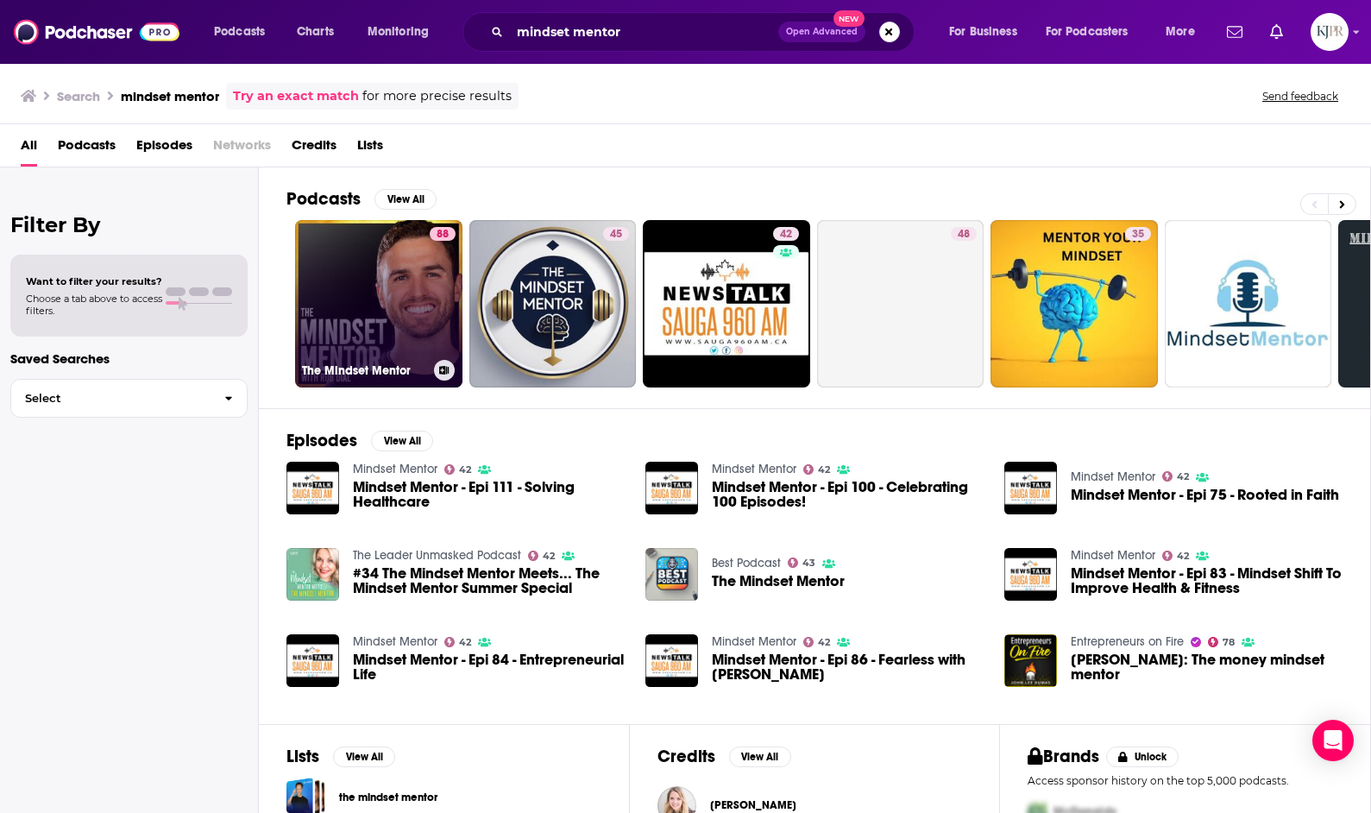
click at [363, 314] on link "88 The Mindset Mentor" at bounding box center [378, 303] width 167 height 167
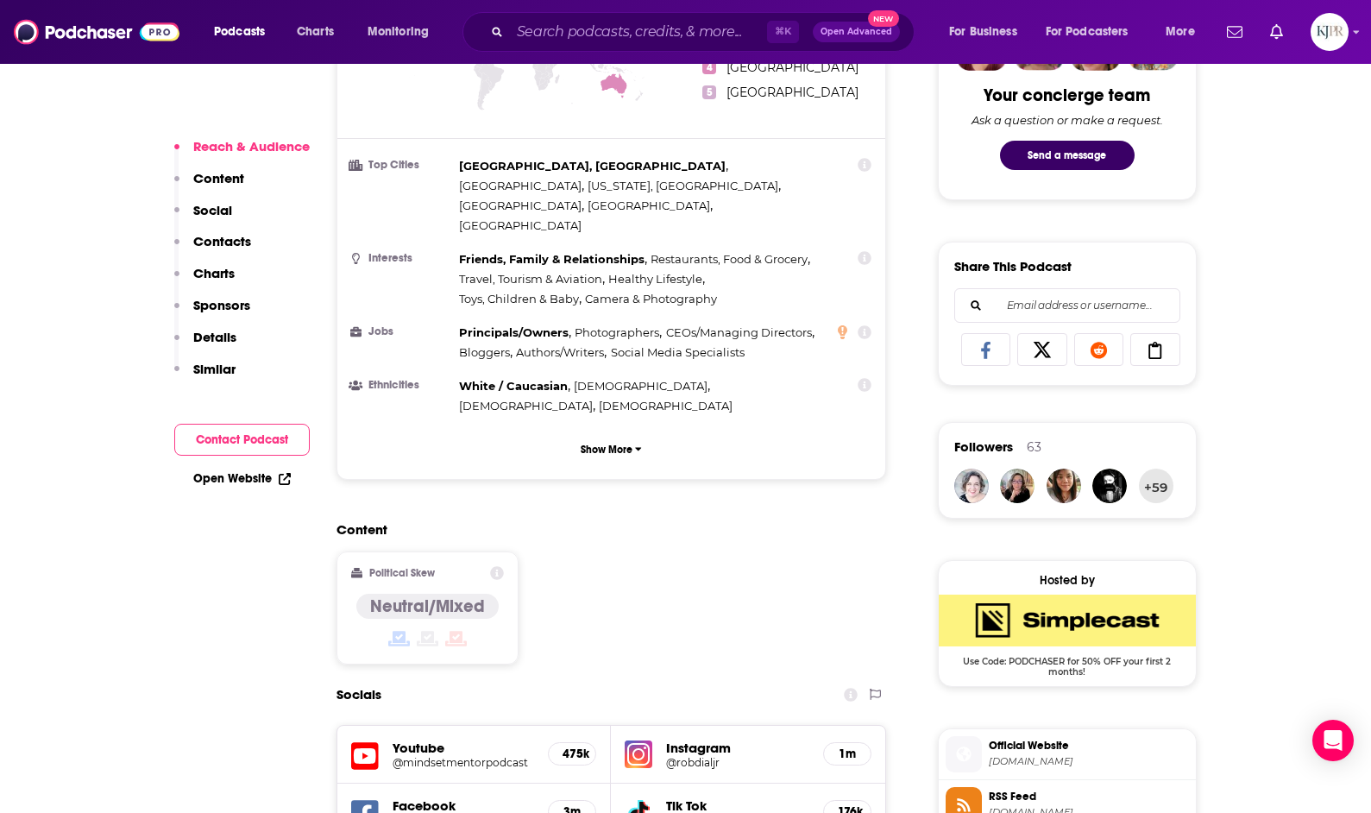
scroll to position [960, 0]
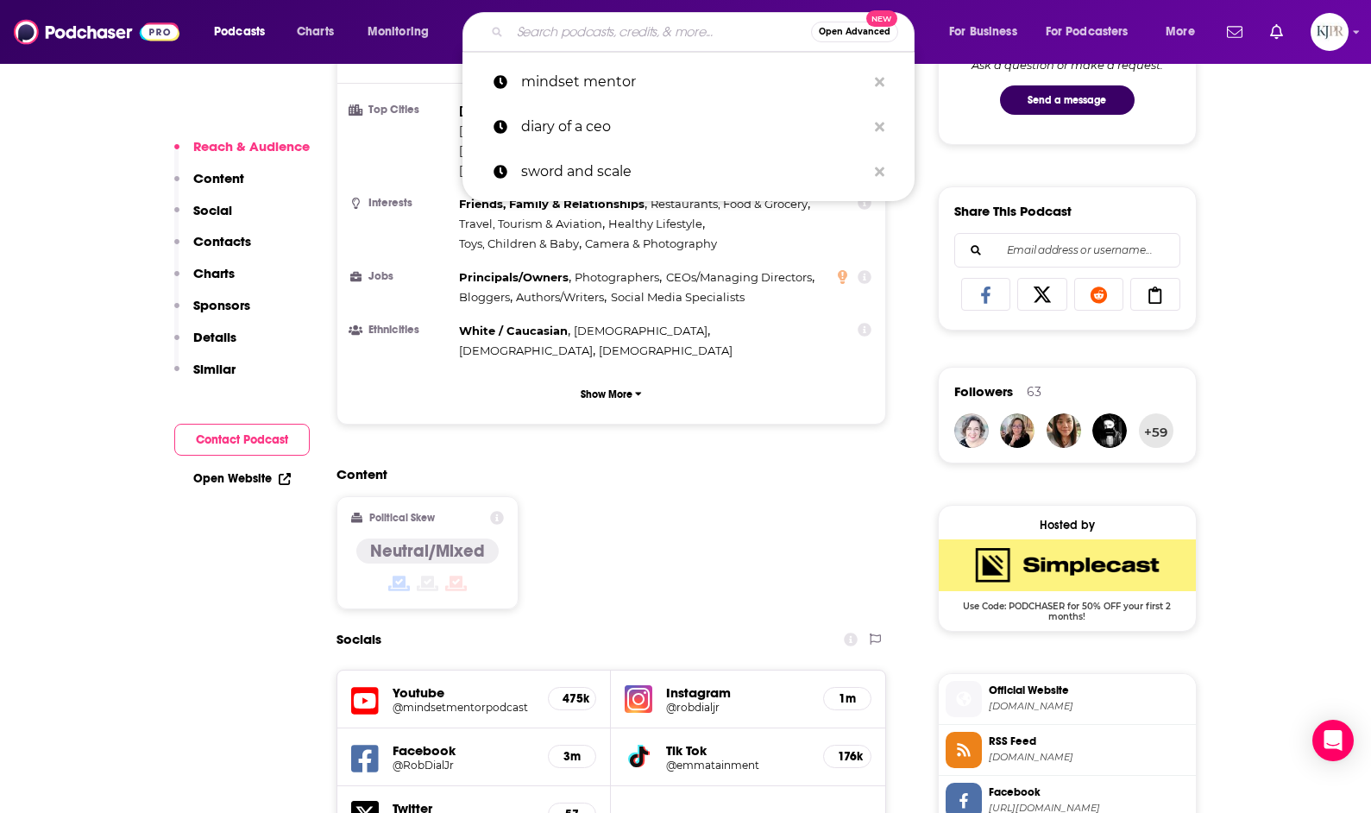
click at [607, 34] on input "Search podcasts, credits, & more..." at bounding box center [660, 32] width 301 height 28
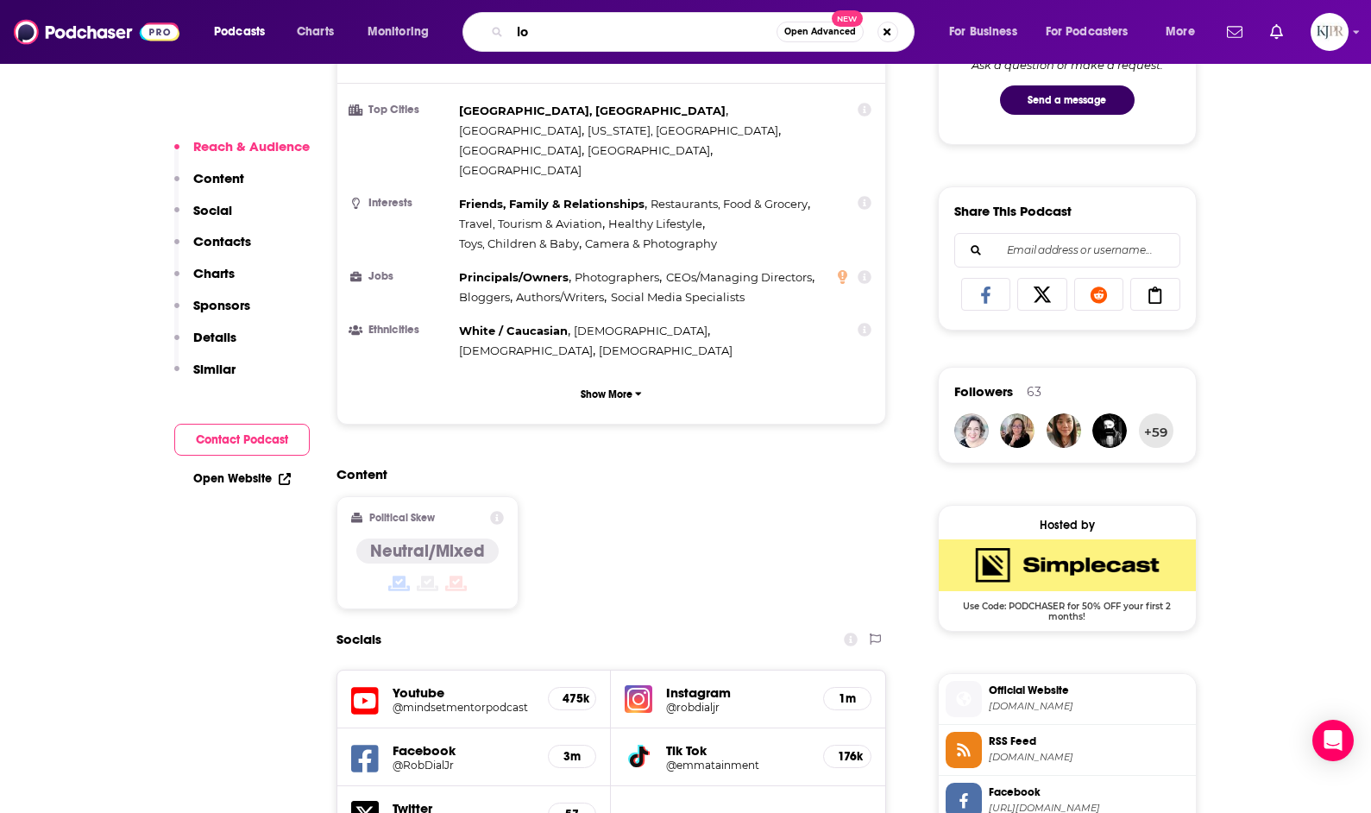
type input "l"
type input "rich dad"
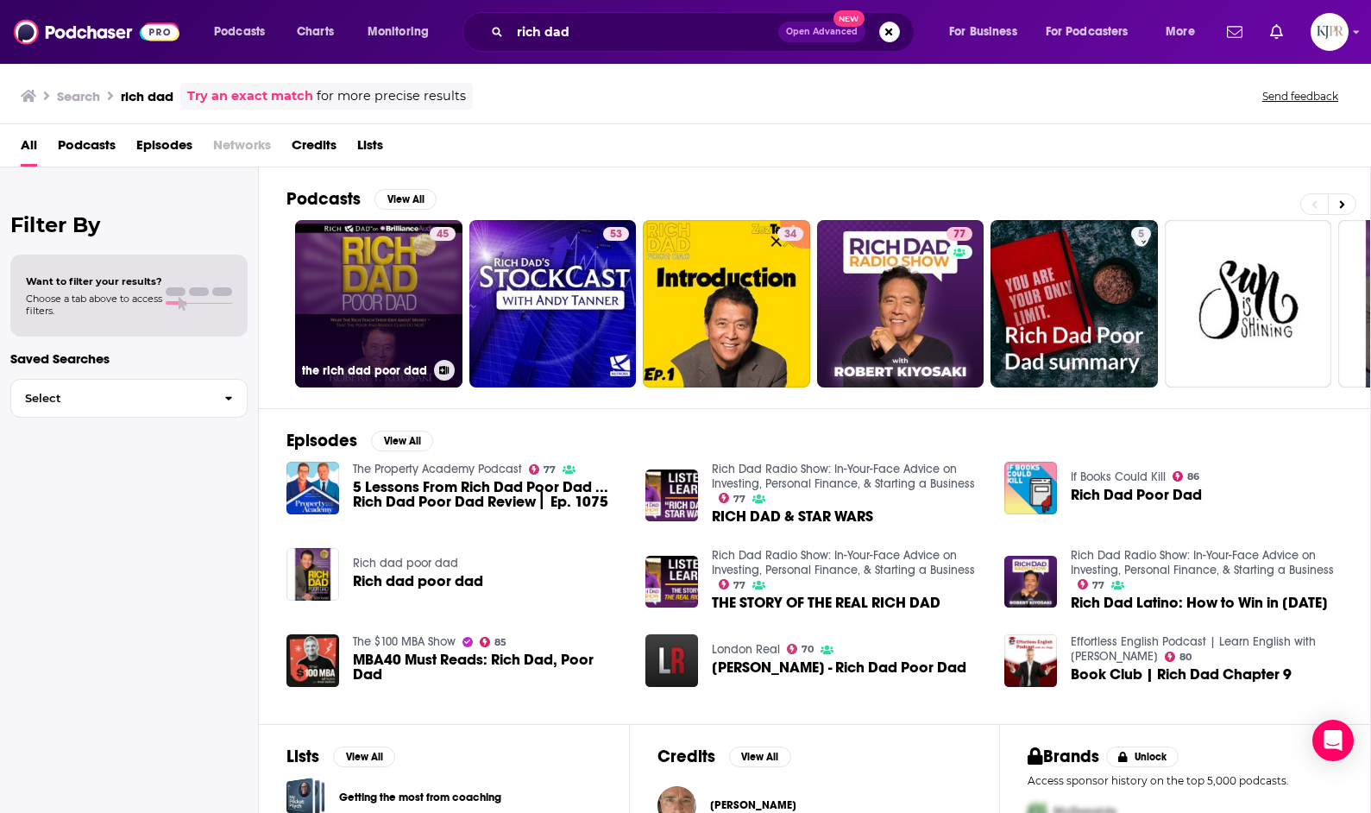
click at [379, 290] on link "45 the rich dad poor dad" at bounding box center [378, 303] width 167 height 167
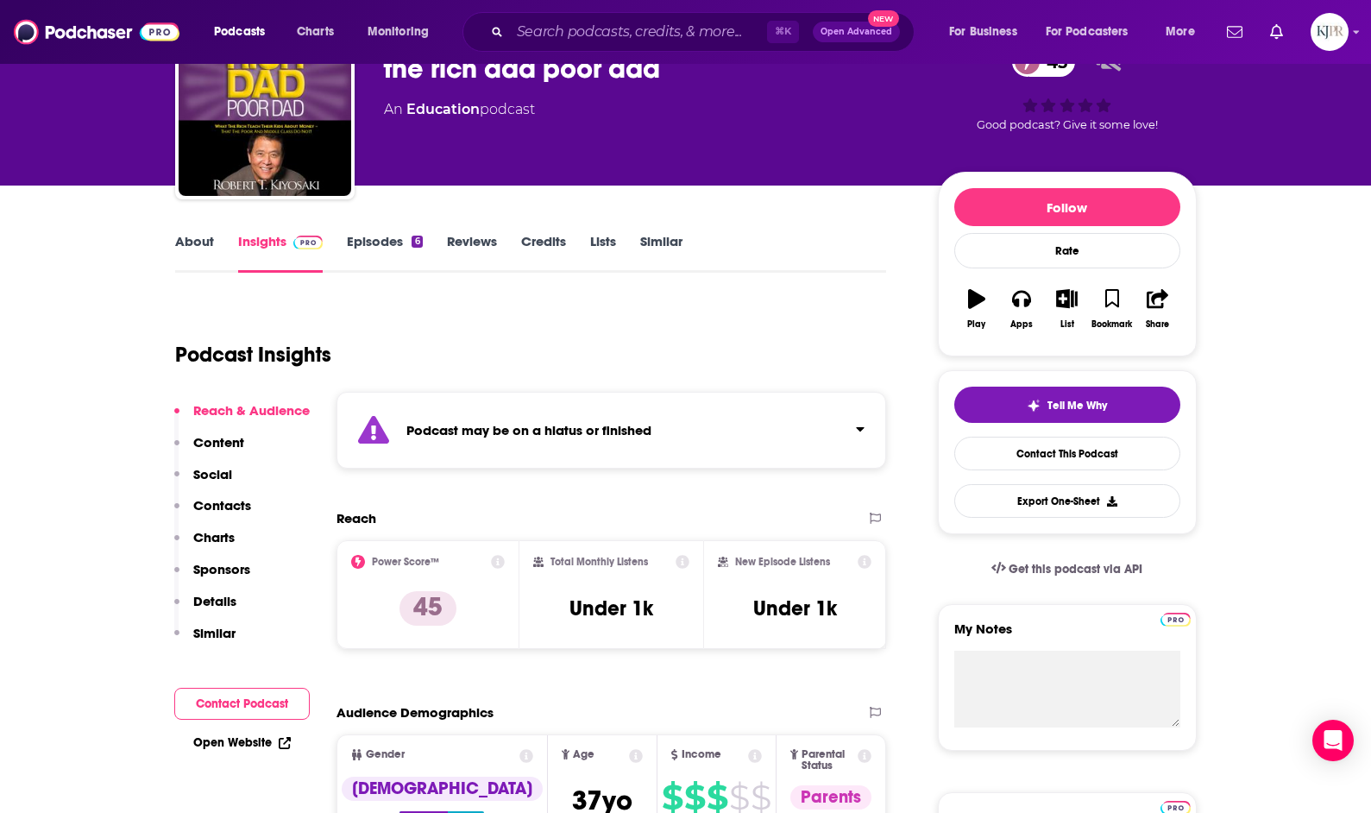
scroll to position [140, 0]
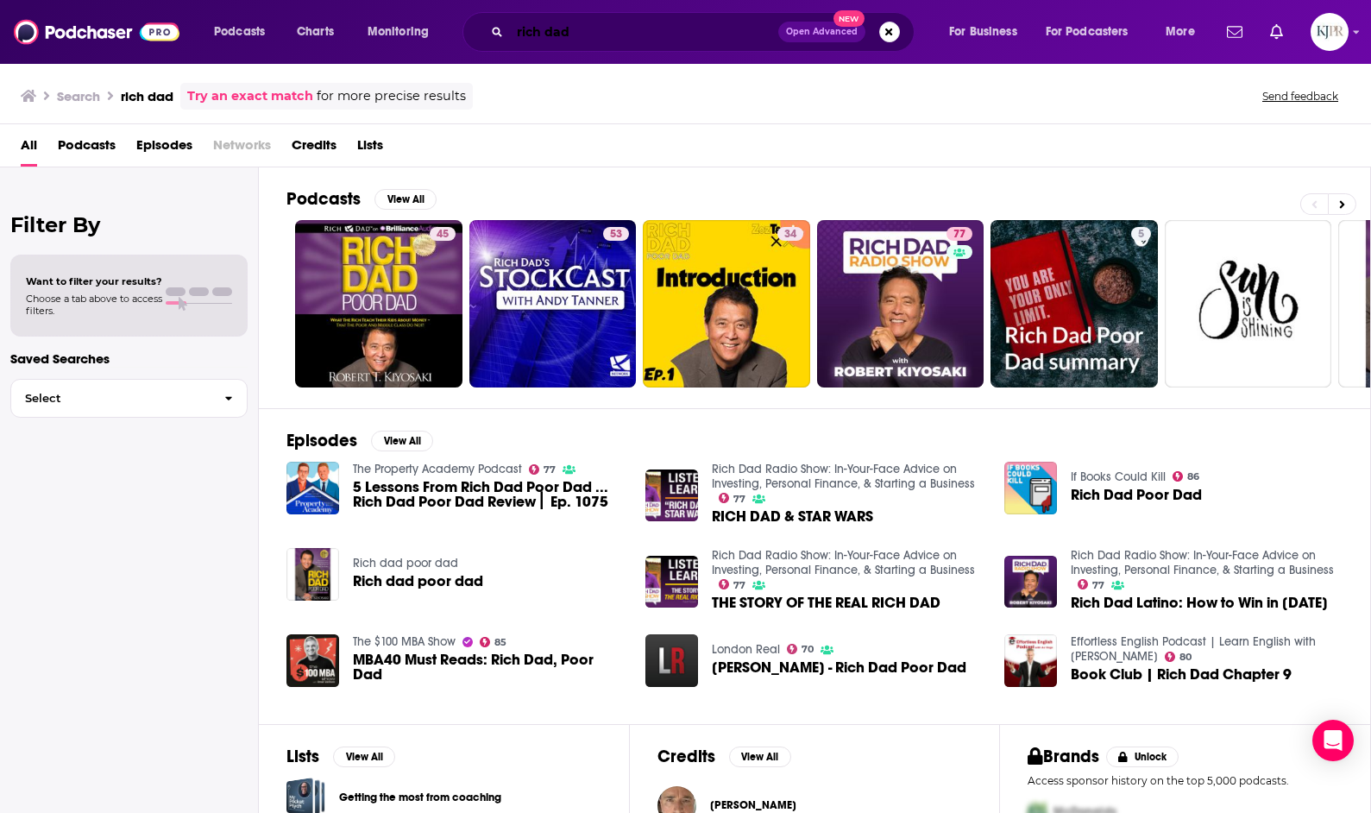
click at [525, 33] on input "rich dad" at bounding box center [644, 32] width 268 height 28
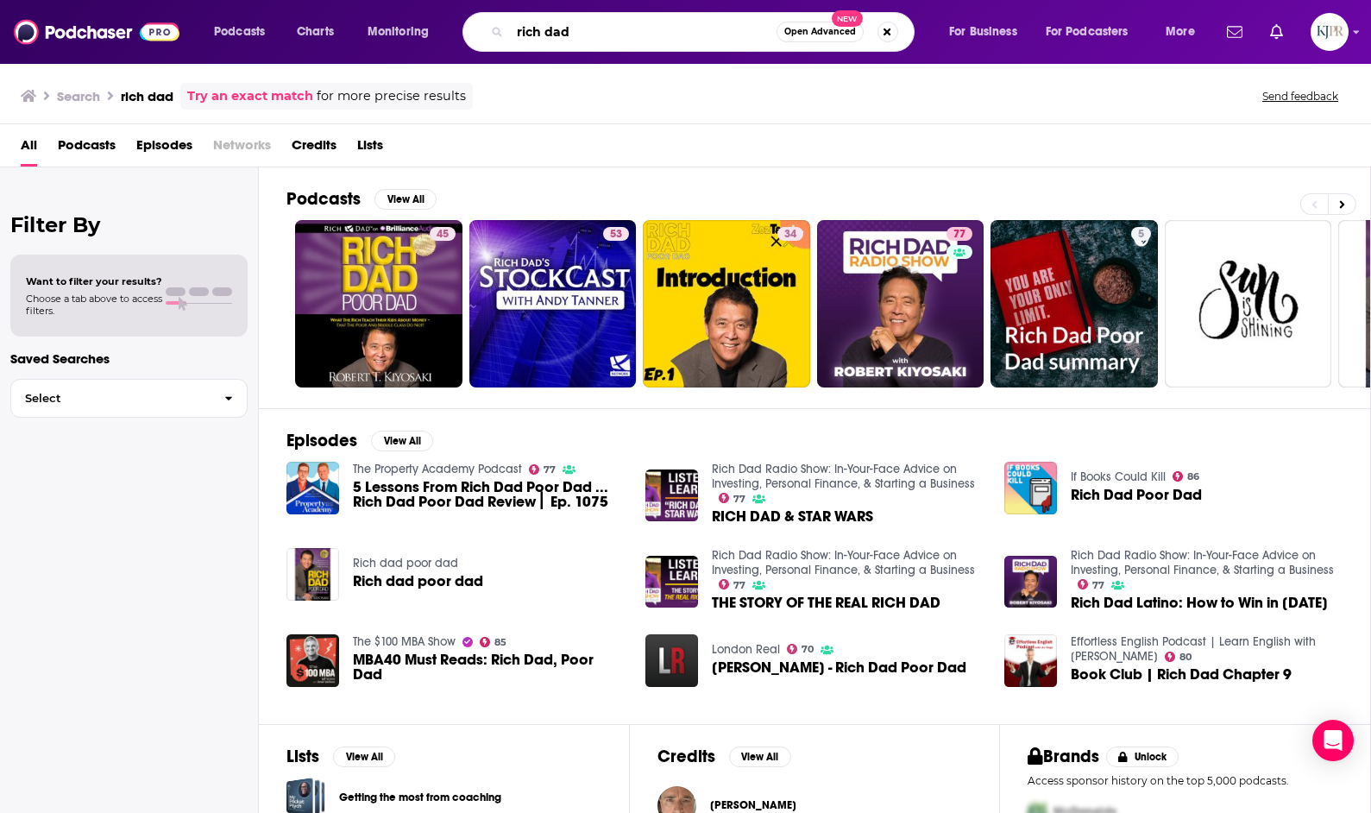
click at [525, 33] on input "rich dad" at bounding box center [643, 32] width 267 height 28
type input "control and compound"
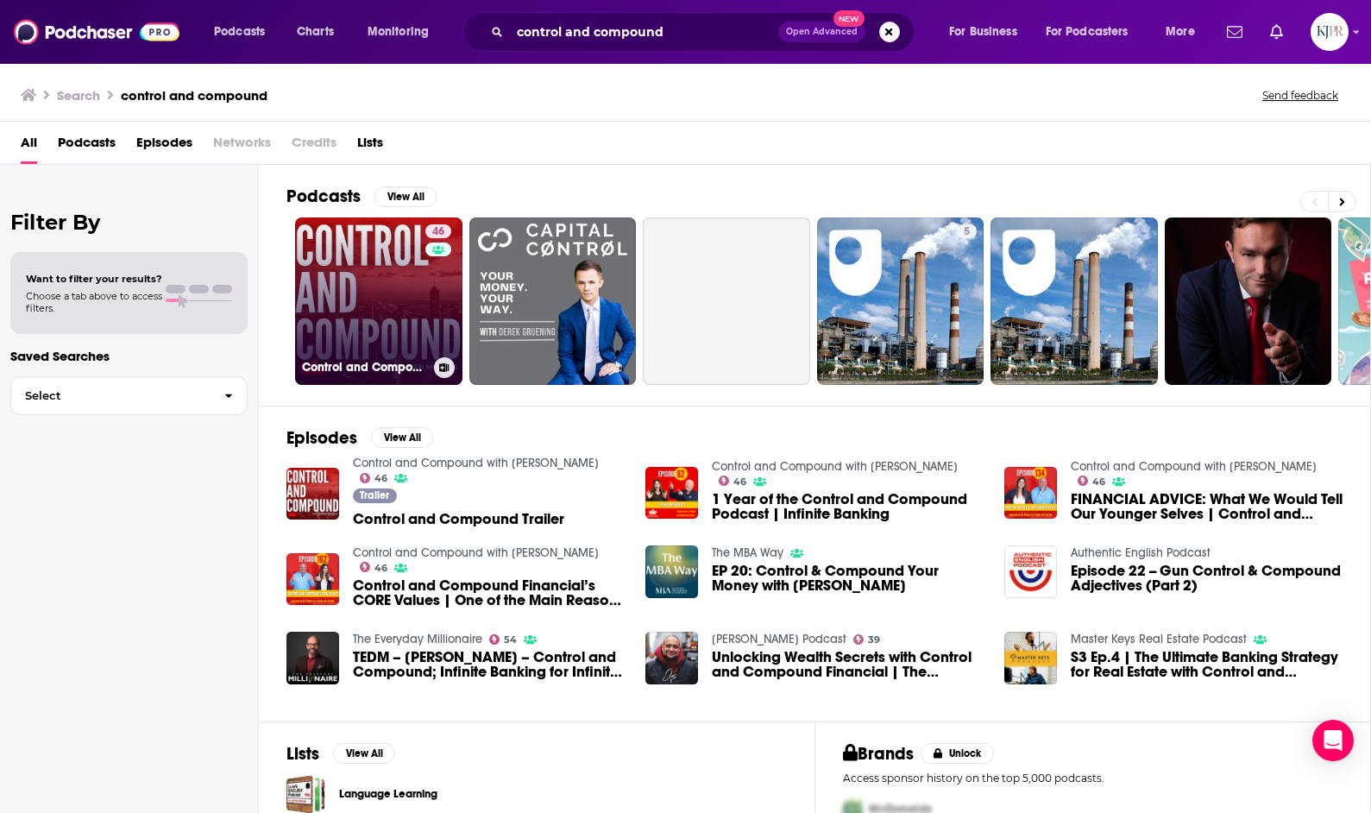
click at [368, 305] on link "46 Control and Compound with [PERSON_NAME]" at bounding box center [378, 300] width 167 height 167
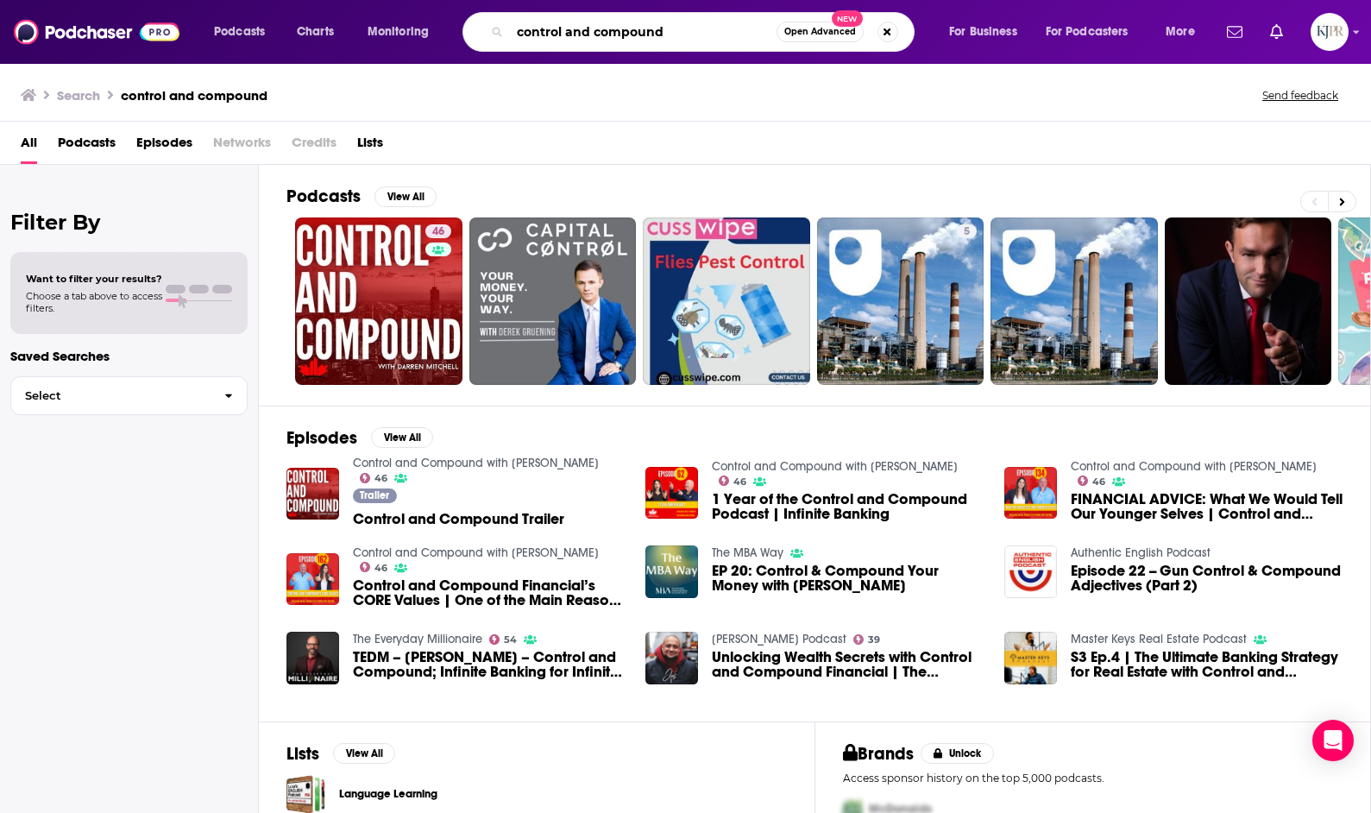
click at [604, 29] on input "control and compound" at bounding box center [643, 32] width 267 height 28
type input "correct opinions"
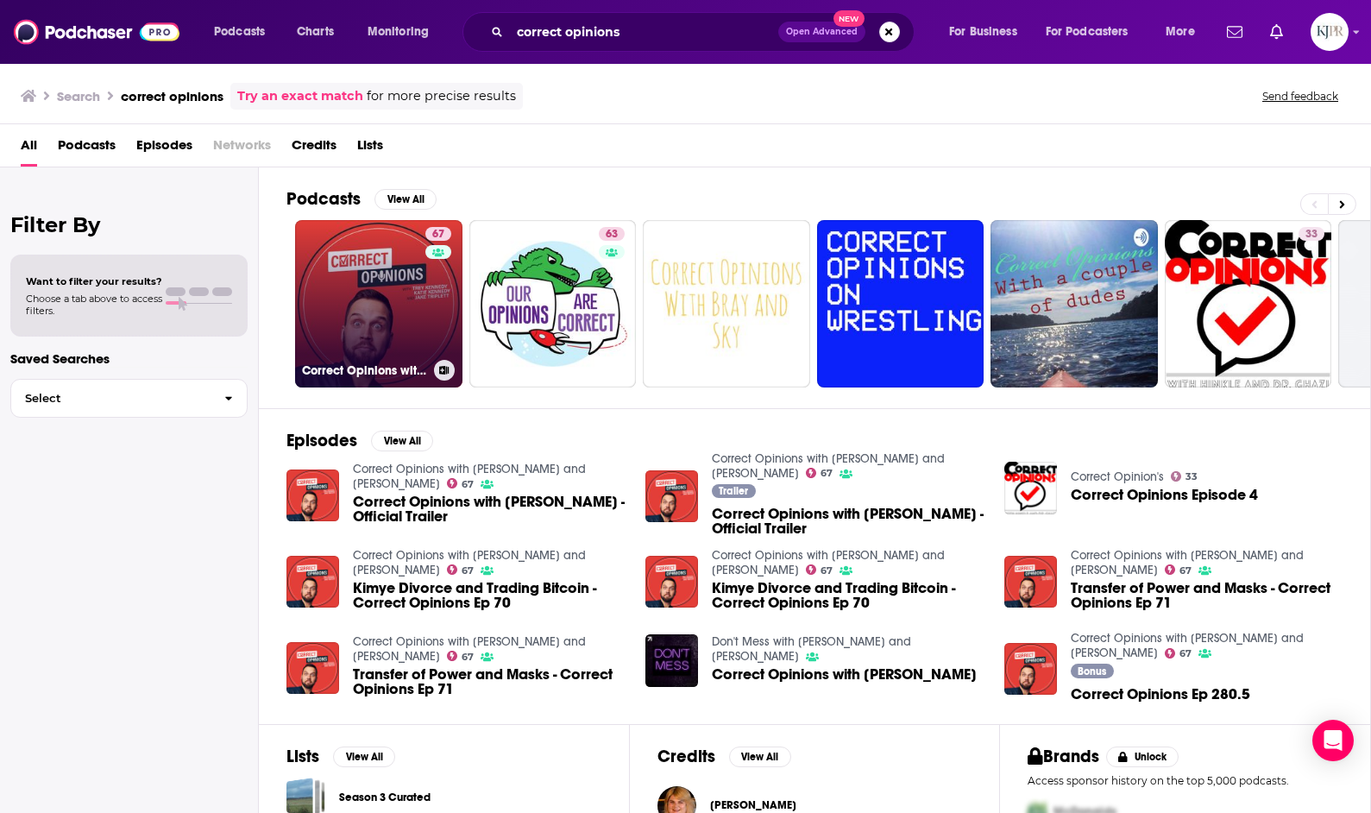
click at [381, 316] on link "67 Correct Opinions with [PERSON_NAME] and [PERSON_NAME]" at bounding box center [378, 303] width 167 height 167
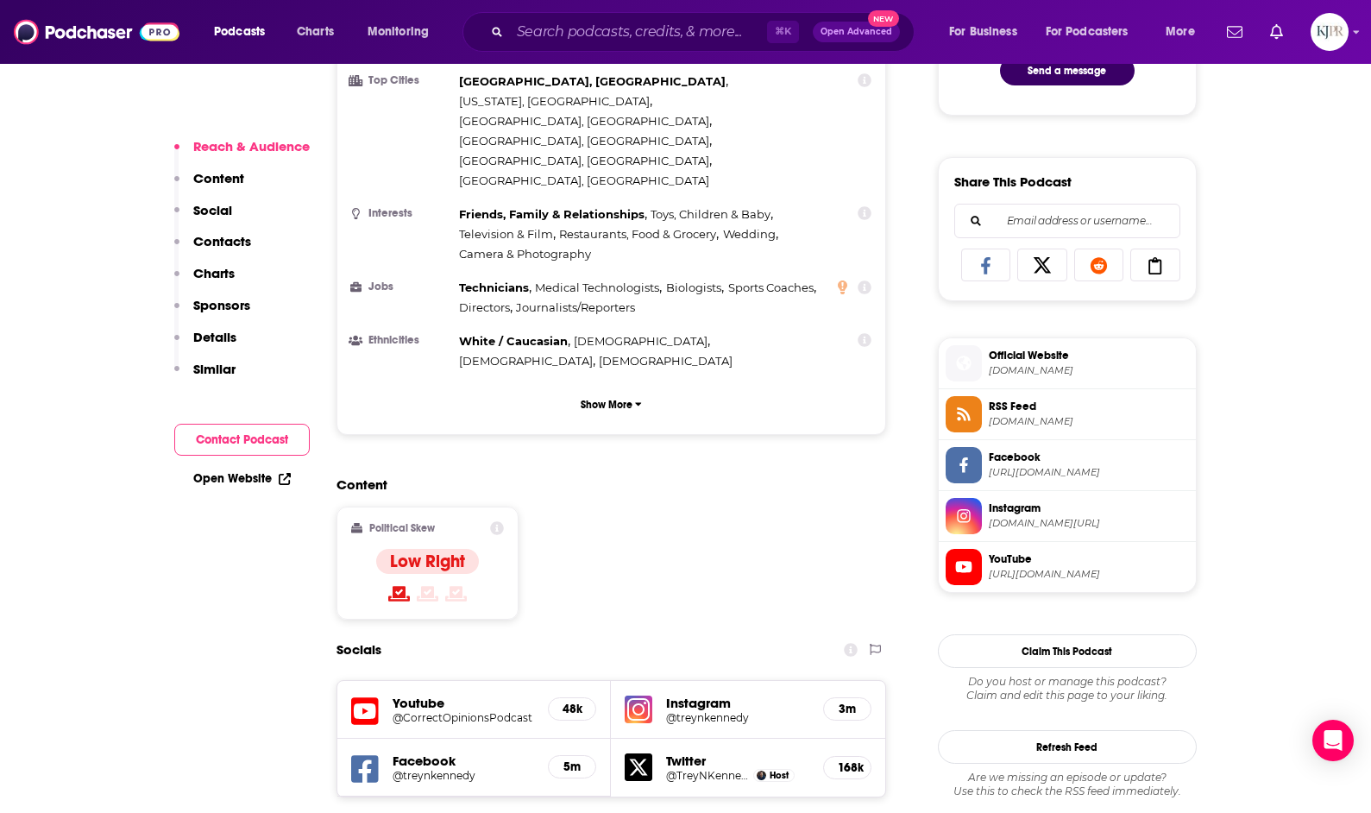
scroll to position [994, 0]
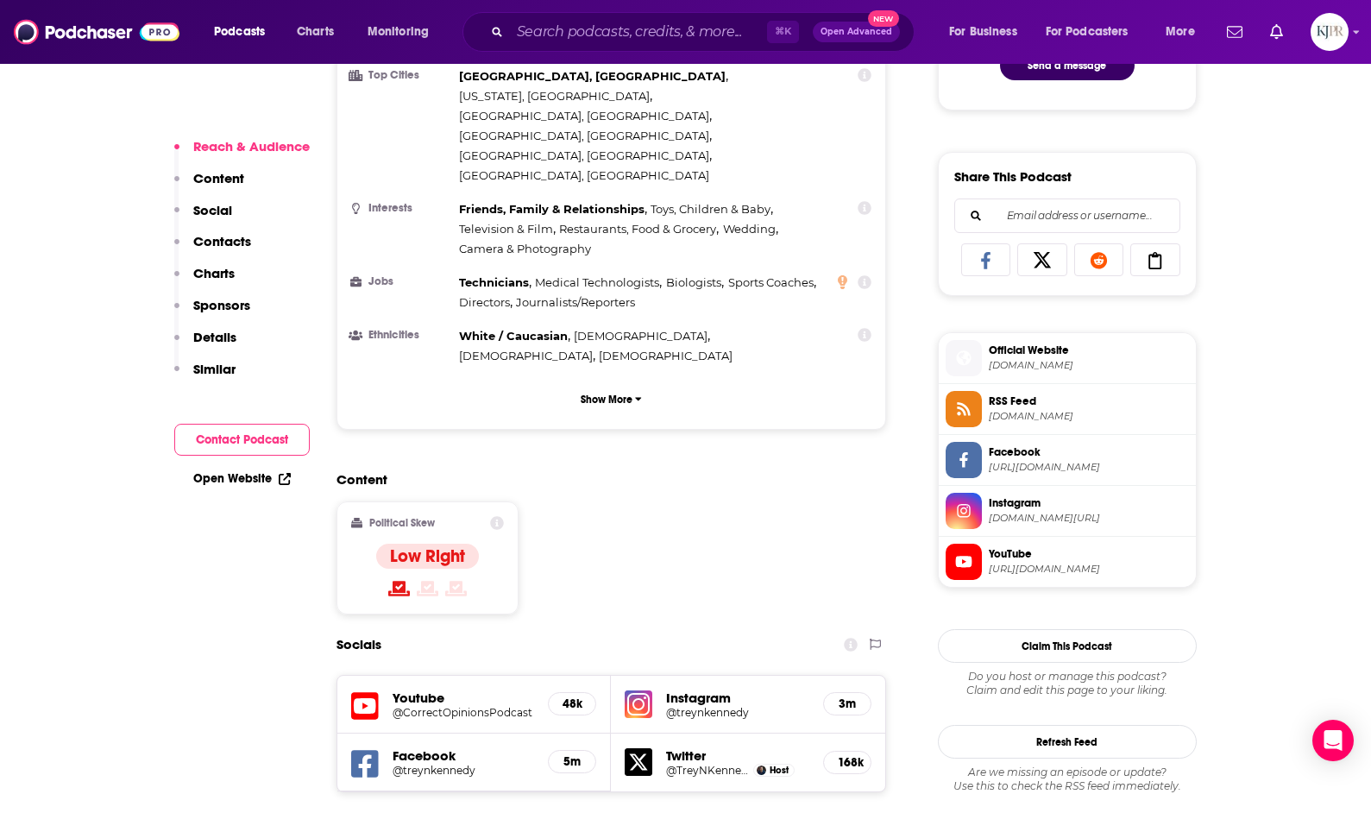
click at [704, 689] on h5 "Instagram" at bounding box center [737, 697] width 143 height 16
click at [688, 689] on h5 "Instagram" at bounding box center [737, 697] width 143 height 16
click at [695, 706] on h5 "@treynkennedy" at bounding box center [737, 712] width 143 height 13
click at [494, 516] on icon at bounding box center [497, 523] width 14 height 14
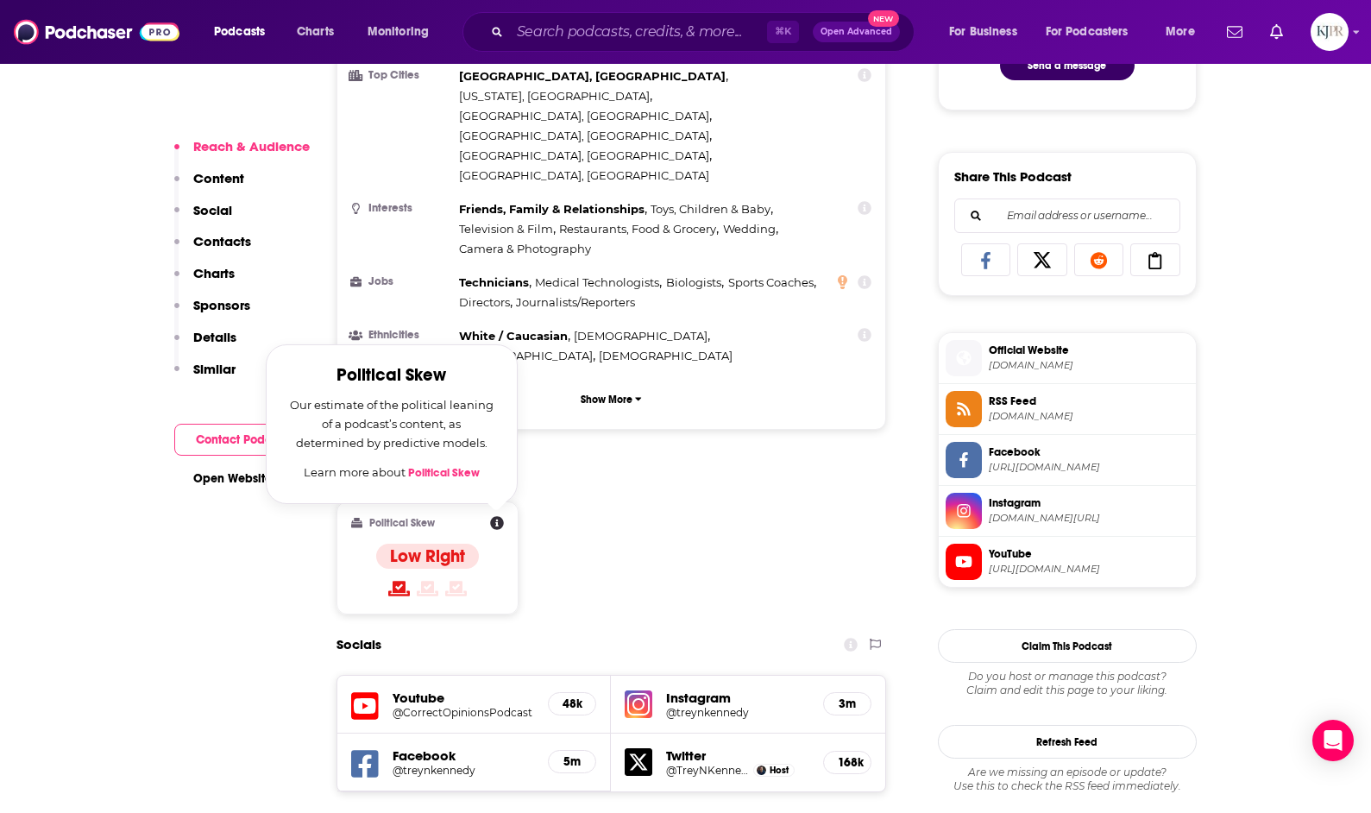
click at [452, 466] on link "Political Skew" at bounding box center [444, 473] width 72 height 14
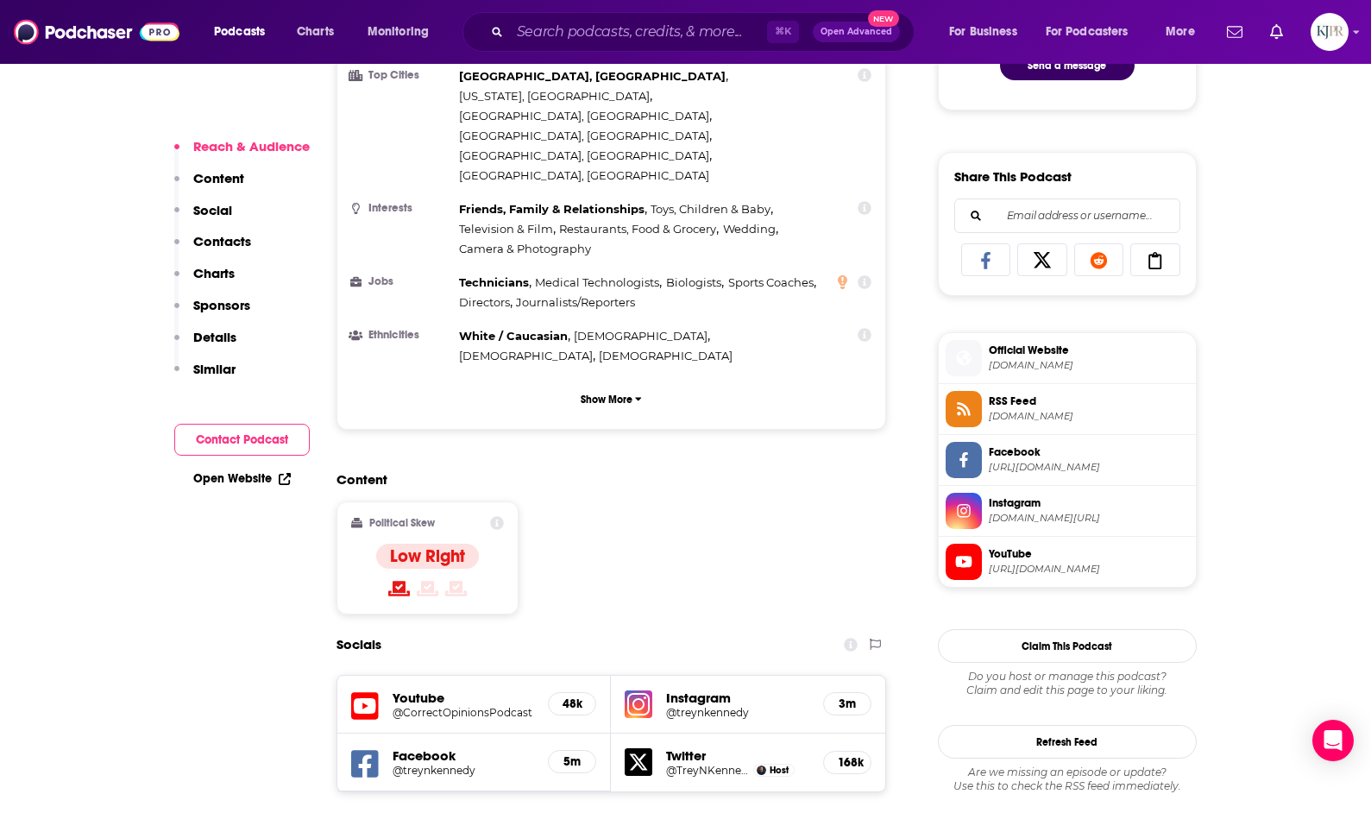
click at [526, 15] on div "⌘ K Open Advanced New" at bounding box center [689, 32] width 452 height 40
click at [529, 26] on input "Search podcasts, credits, & more..." at bounding box center [638, 32] width 257 height 28
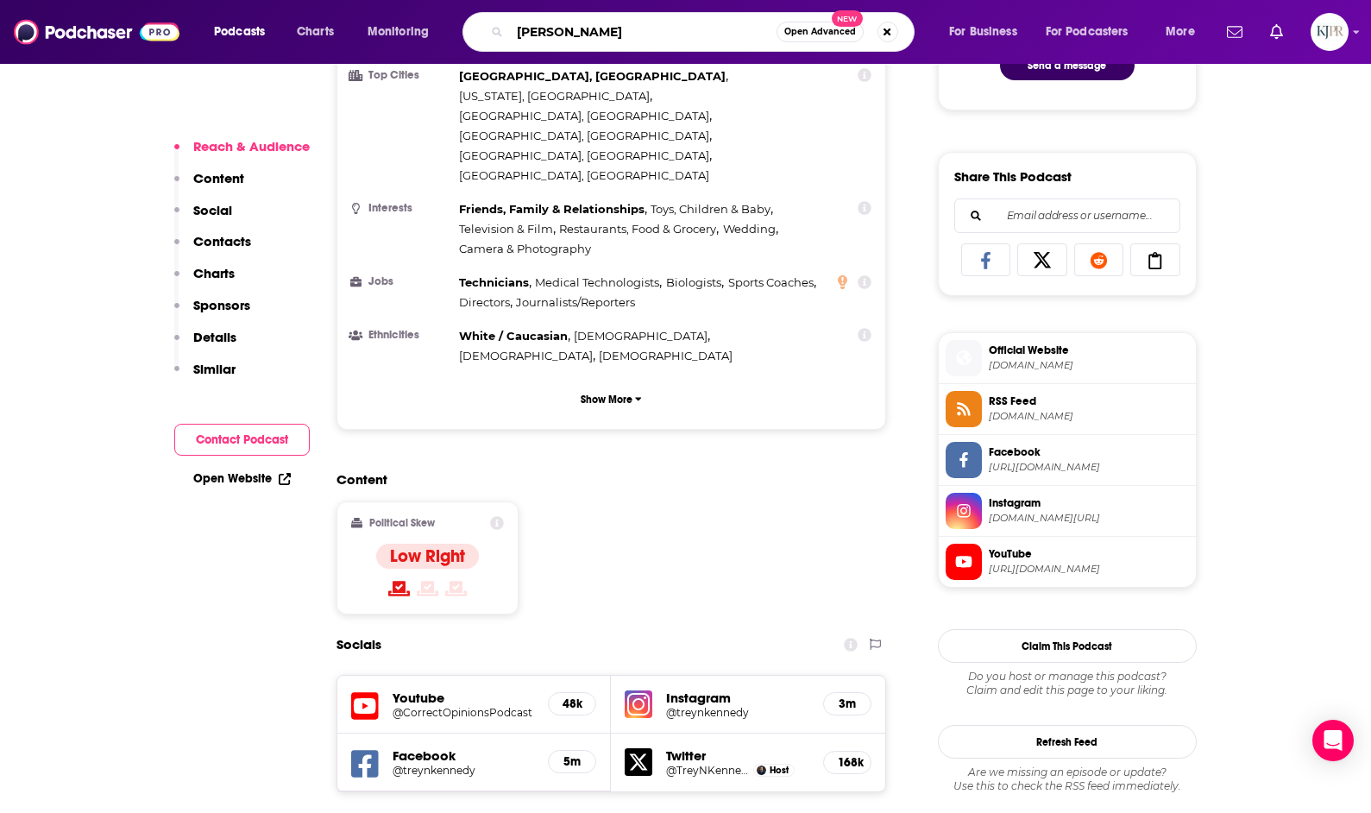
type input "[PERSON_NAME]"
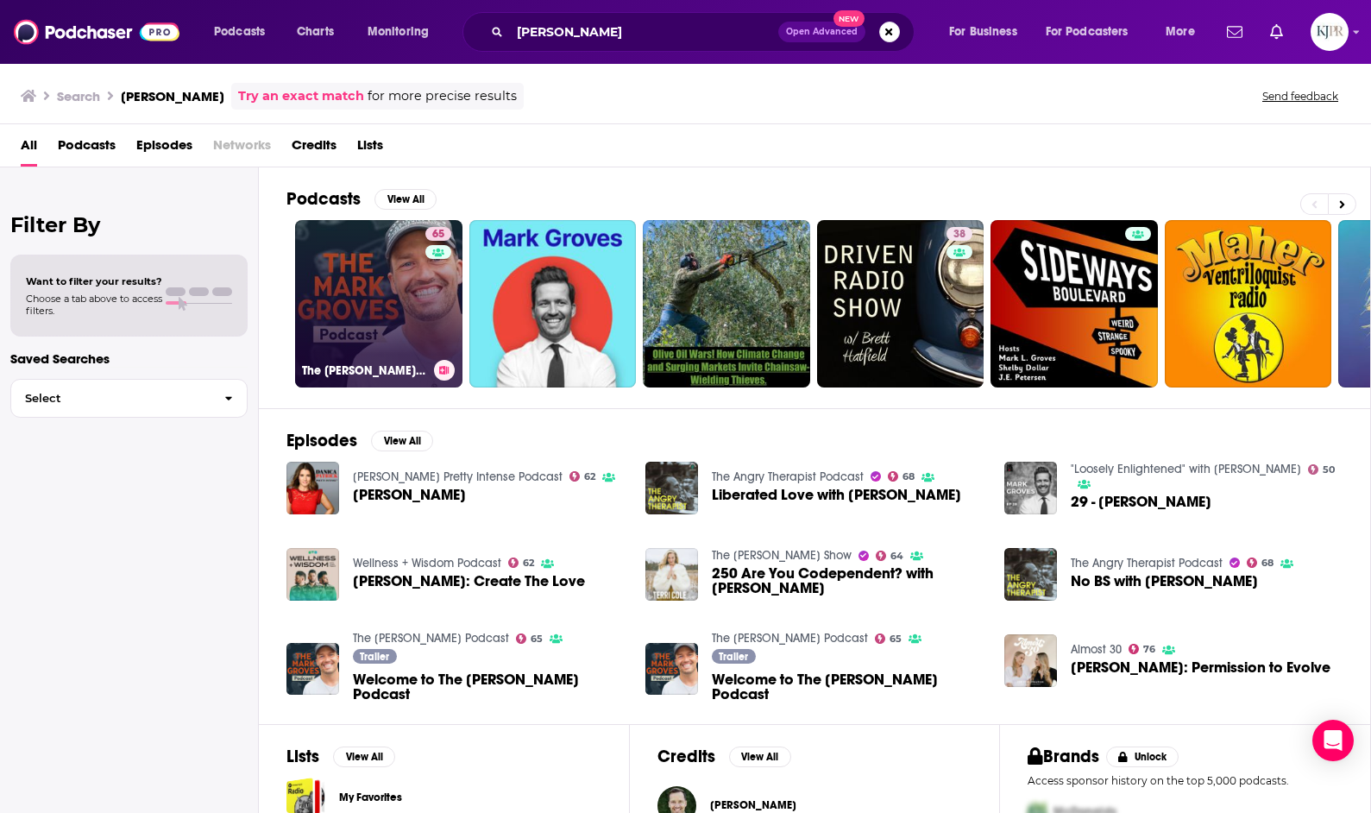
click at [407, 311] on link "65 The [PERSON_NAME] Podcast" at bounding box center [378, 303] width 167 height 167
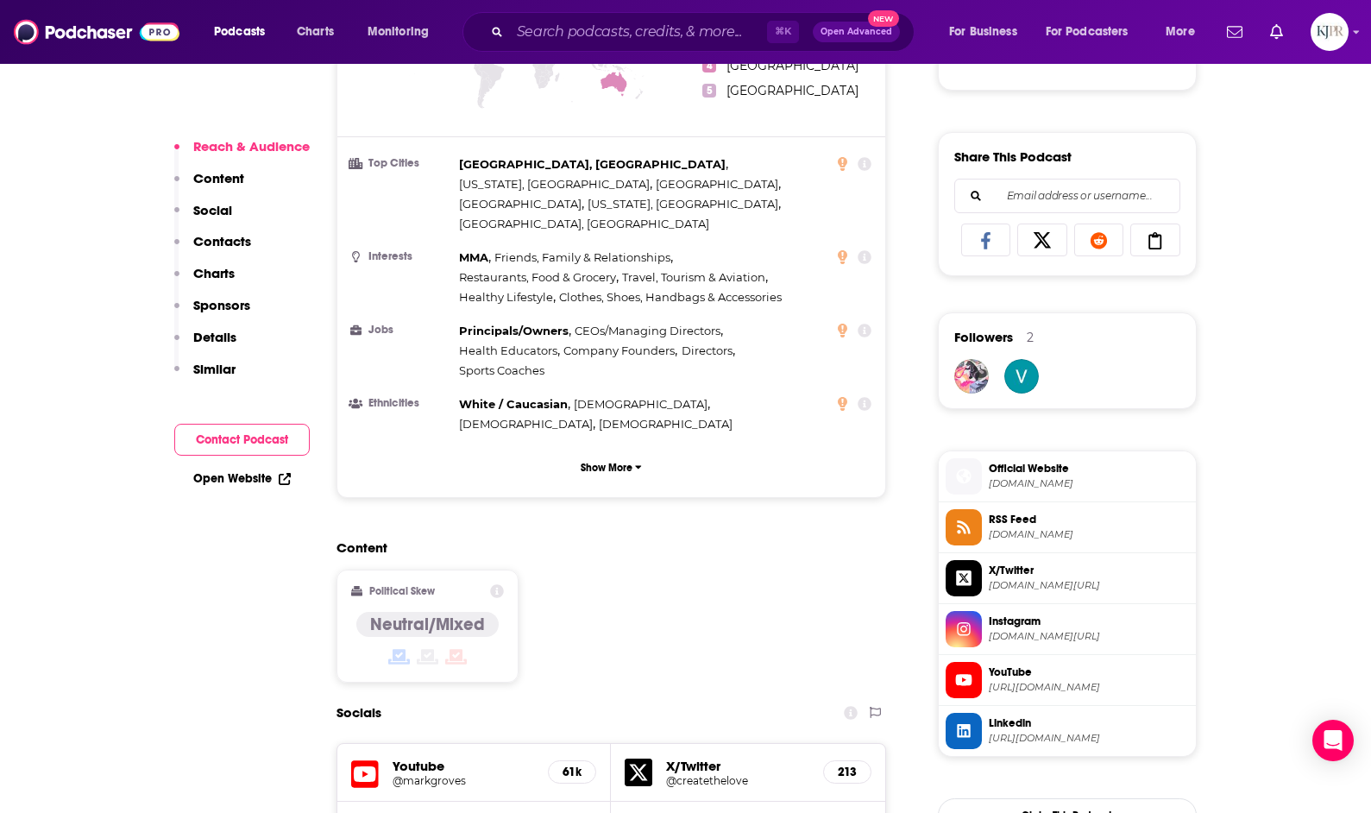
scroll to position [1013, 0]
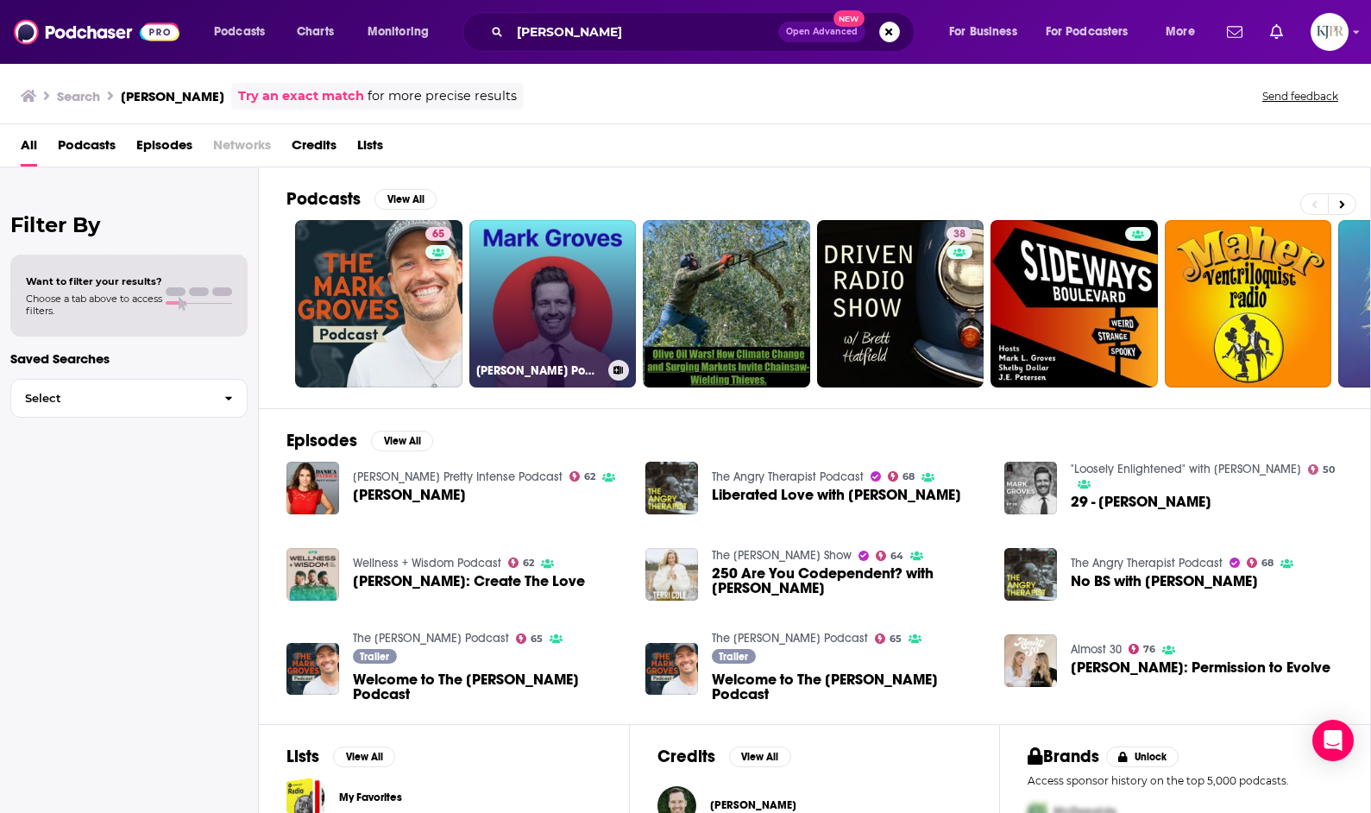
click at [494, 290] on link "[PERSON_NAME] Podcast" at bounding box center [552, 303] width 167 height 167
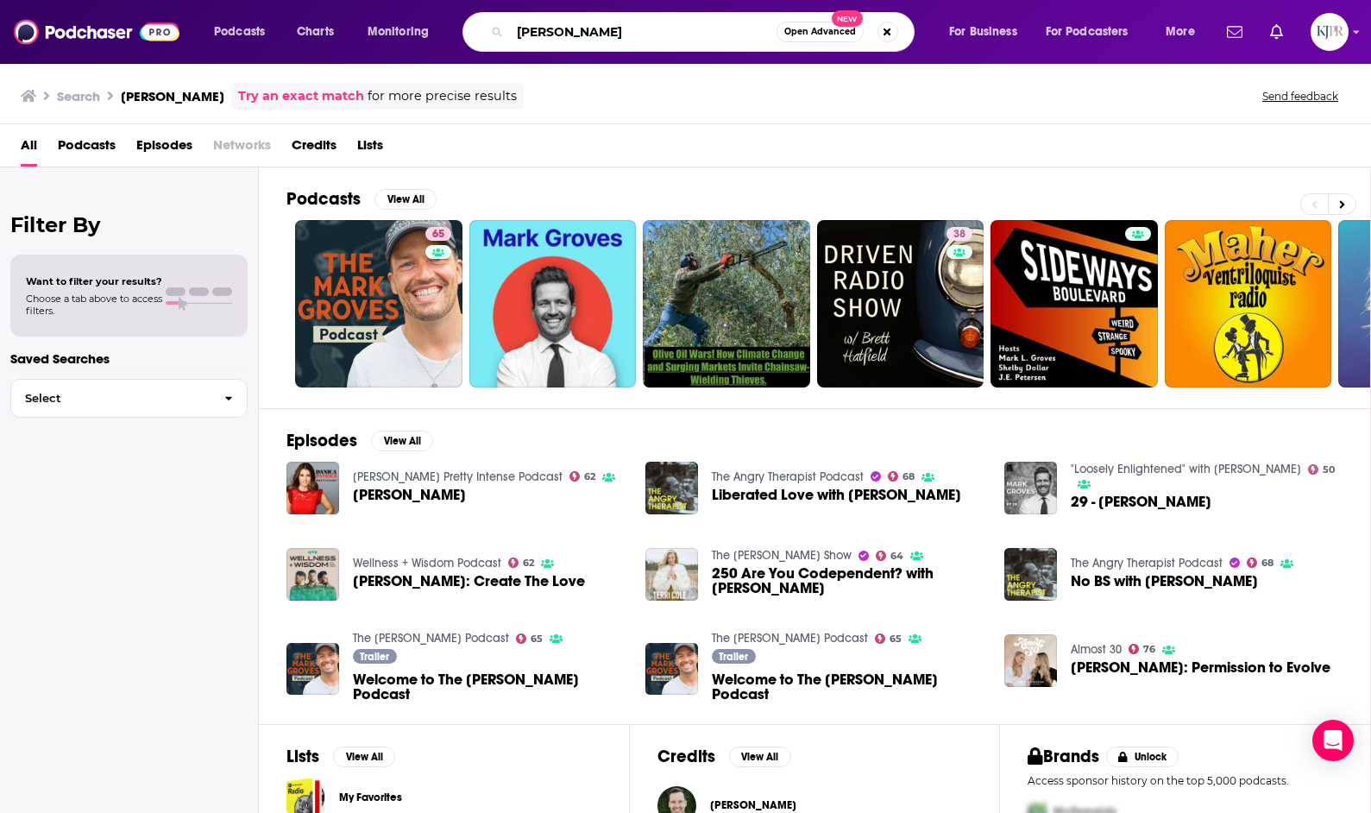
click at [552, 27] on input "[PERSON_NAME]" at bounding box center [643, 32] width 267 height 28
type input "[PERSON_NAME]"
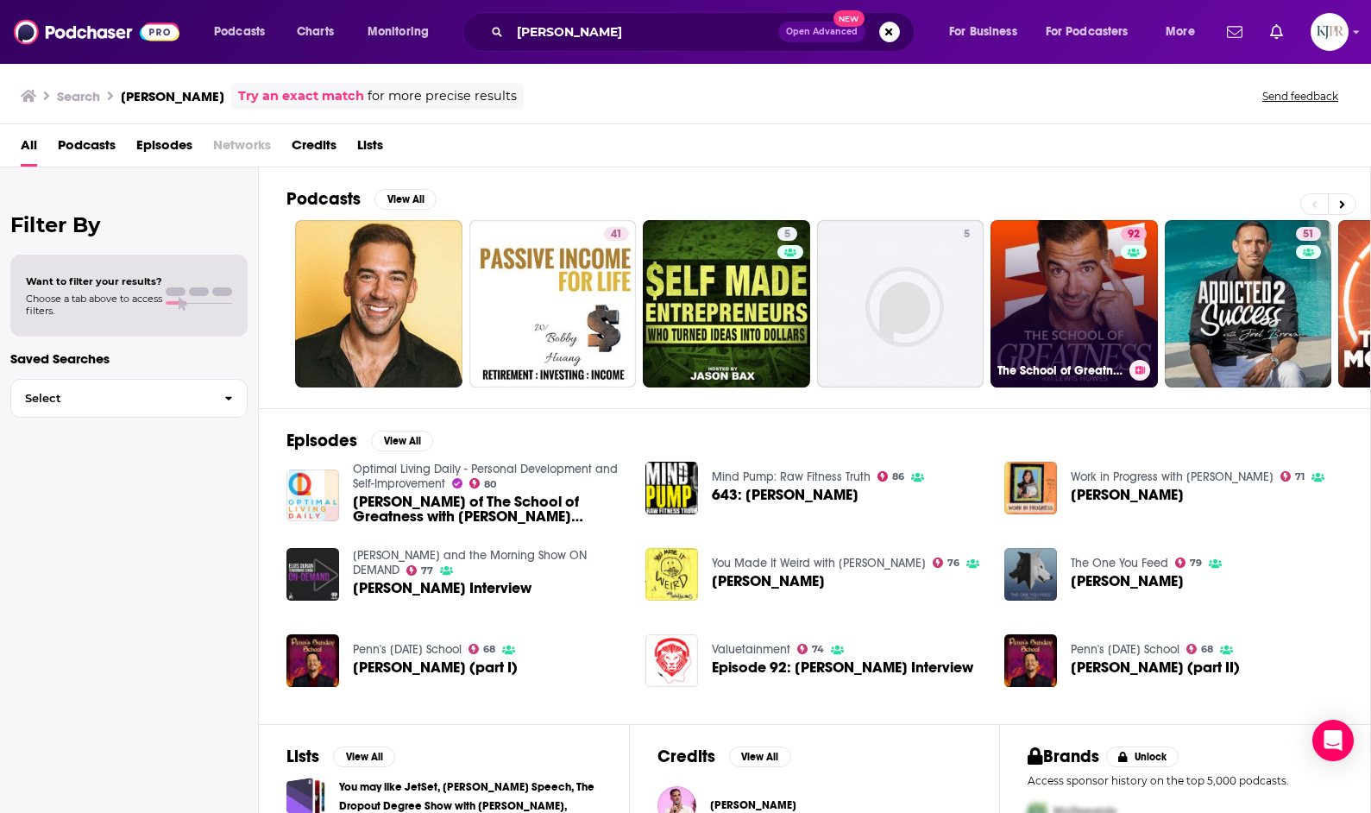
click at [1063, 253] on link "92 The School of Greatness" at bounding box center [1074, 303] width 167 height 167
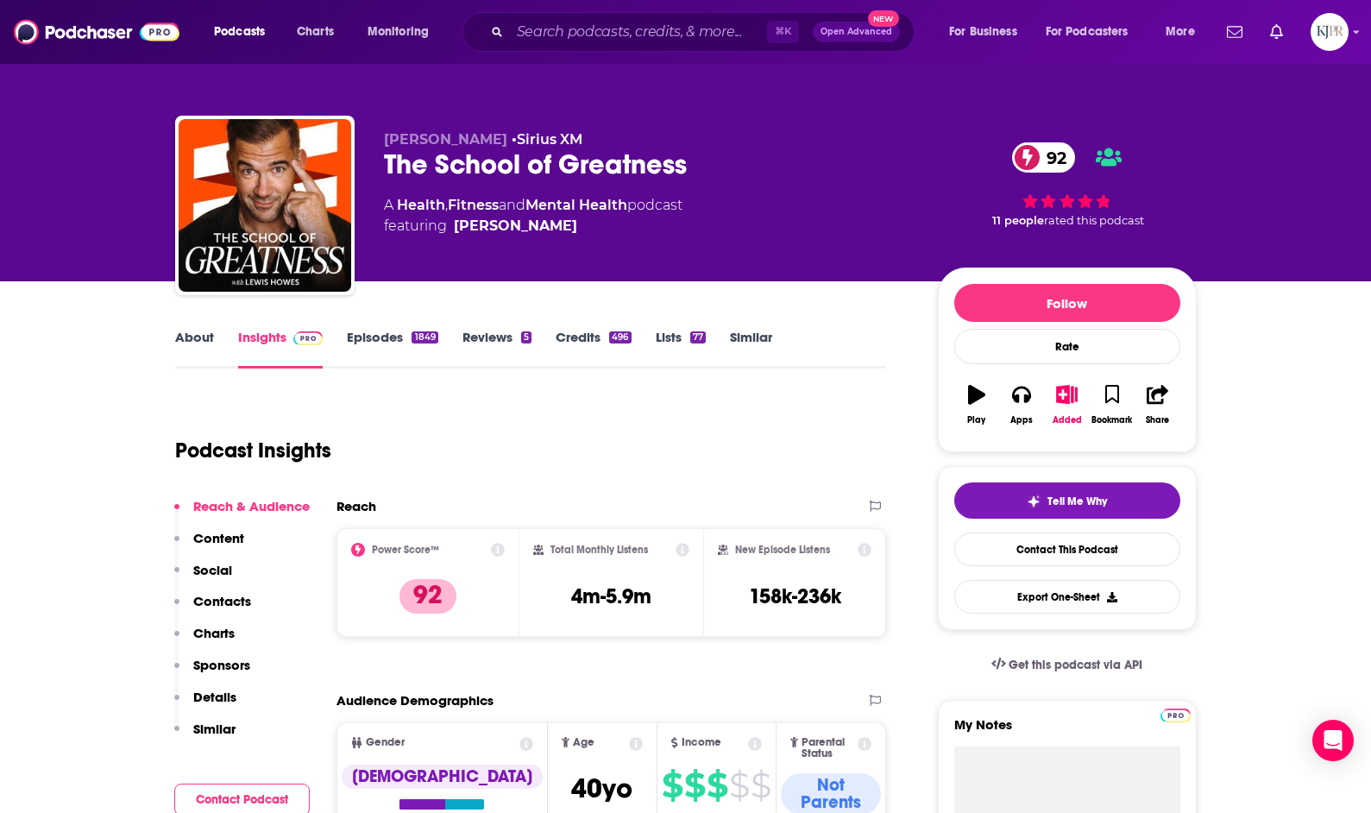
click at [649, 18] on div "⌘ K Open Advanced New" at bounding box center [689, 32] width 452 height 40
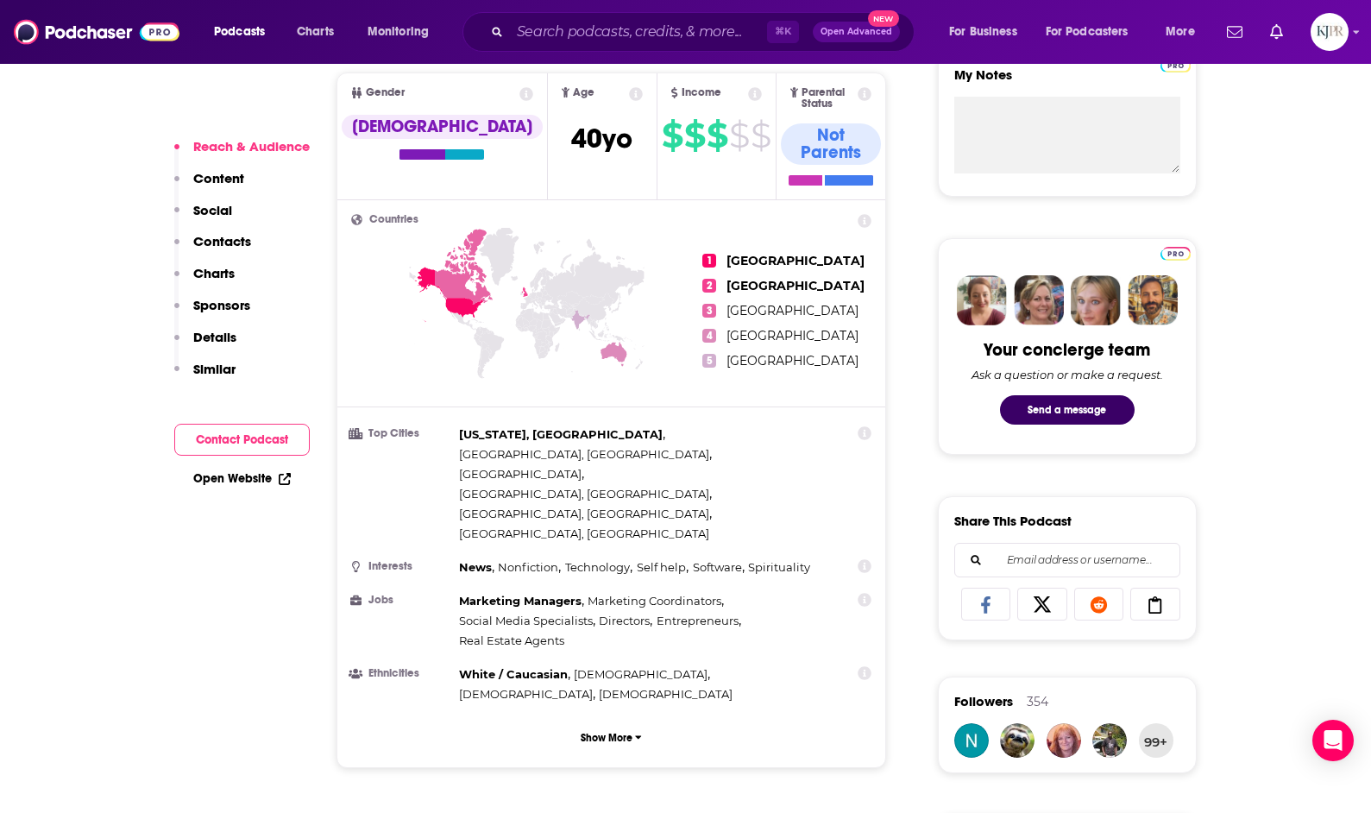
scroll to position [796, 0]
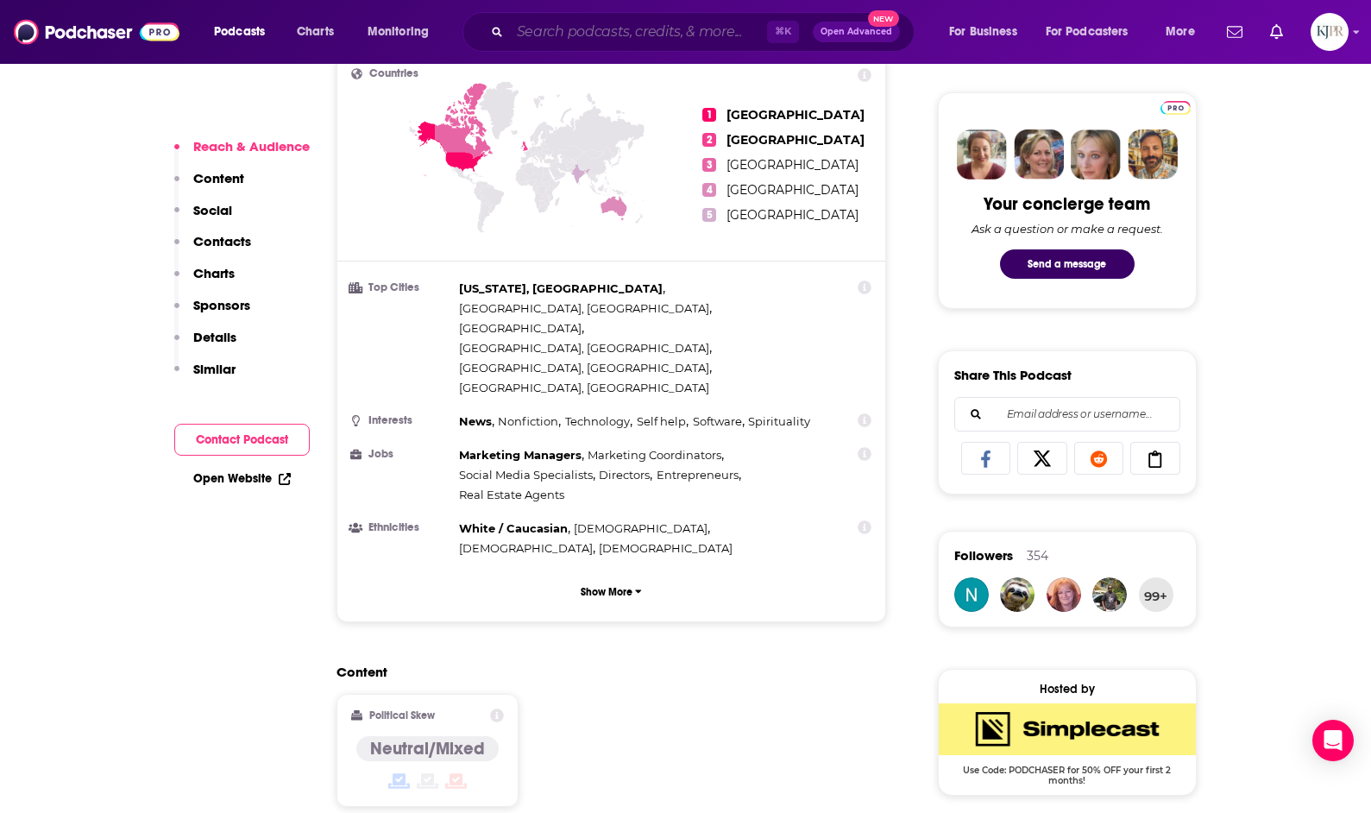
click at [592, 35] on input "Search podcasts, credits, & more..." at bounding box center [638, 32] width 257 height 28
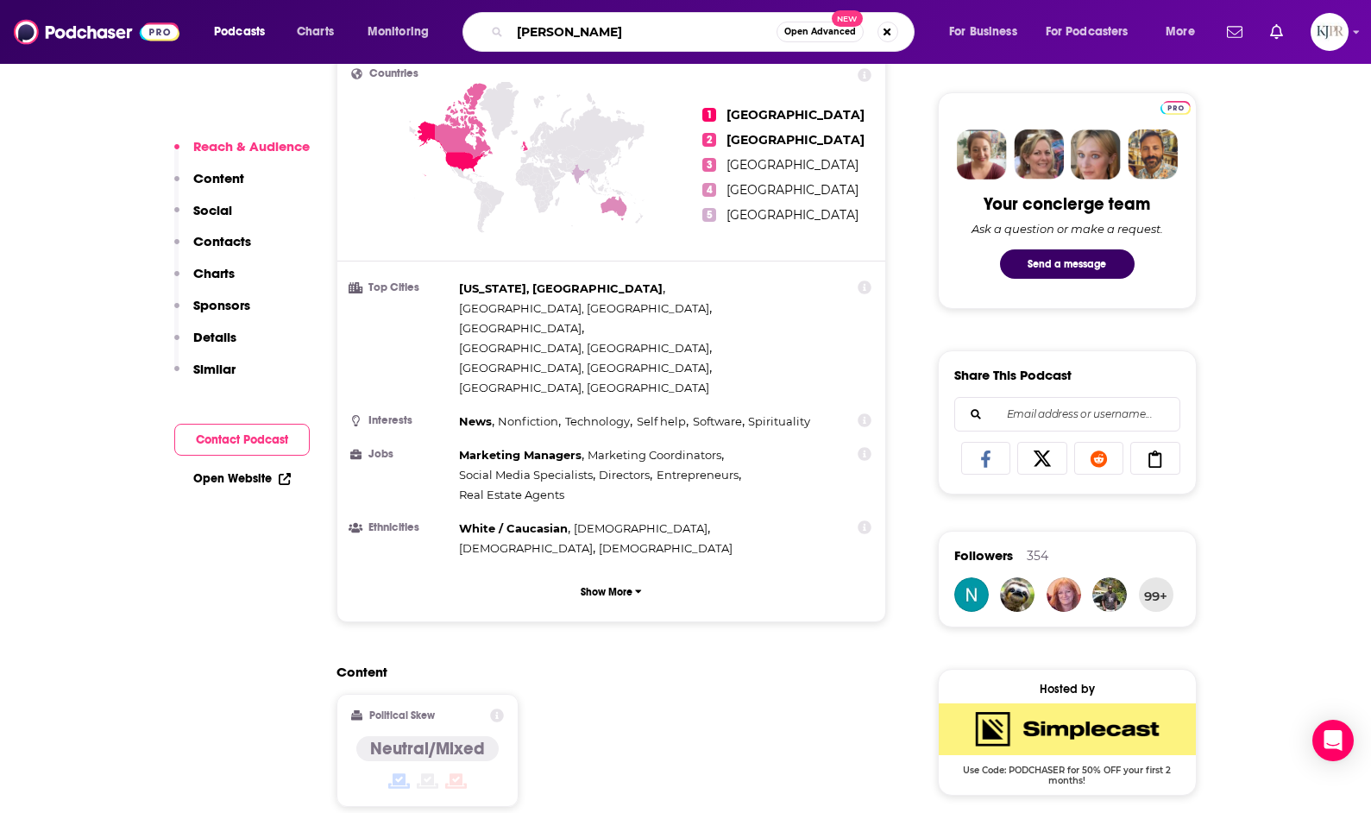
type input "[PERSON_NAME]"
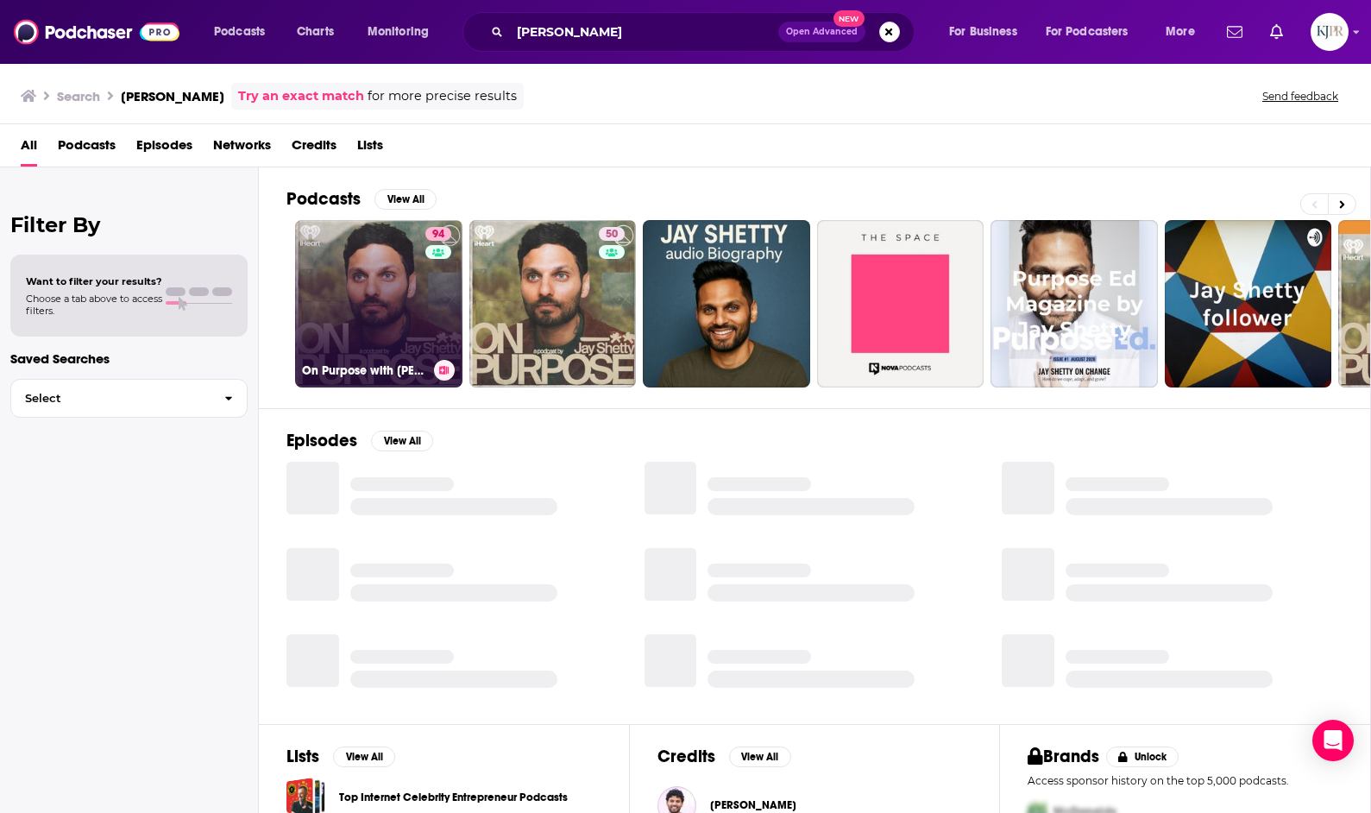
click at [390, 296] on link "94 On Purpose with [PERSON_NAME]" at bounding box center [378, 303] width 167 height 167
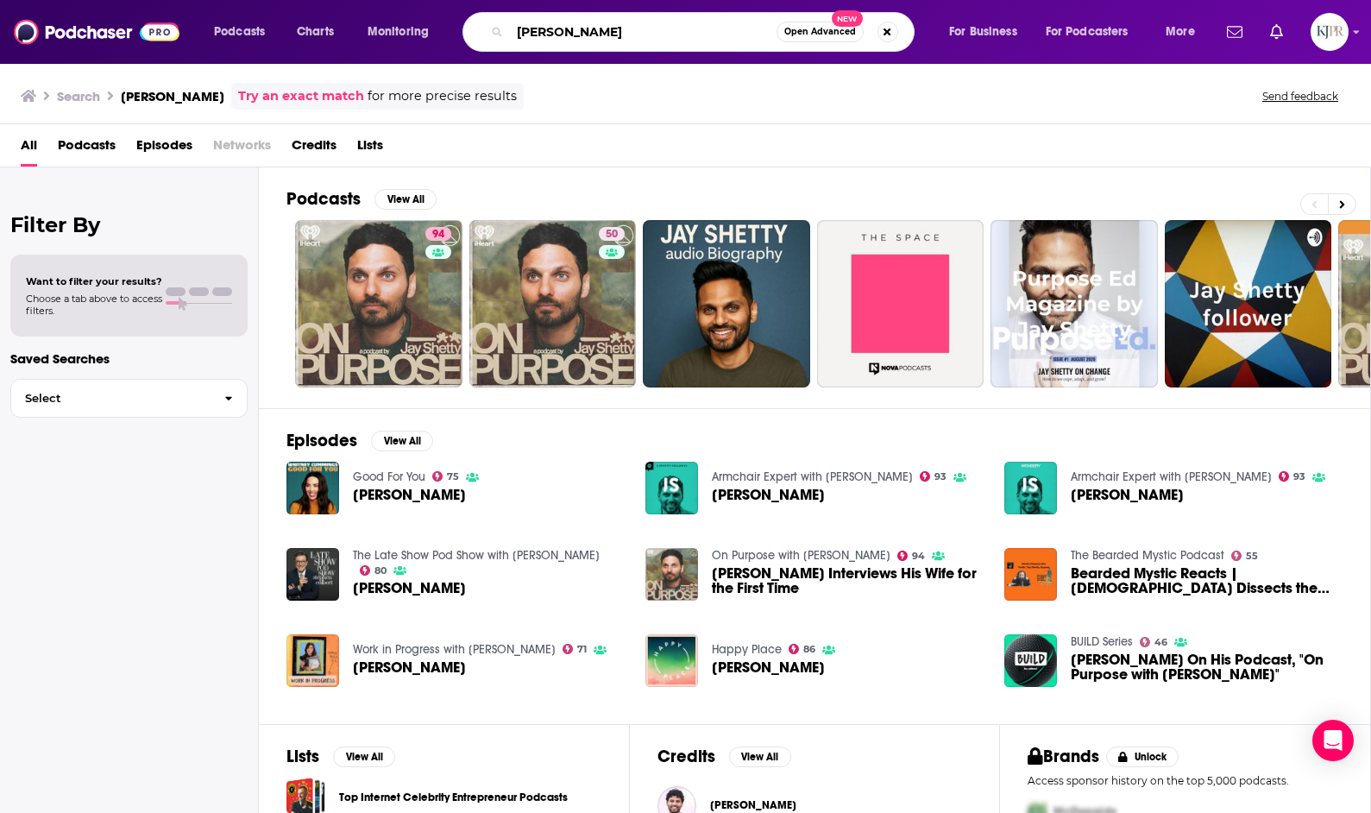
click at [569, 37] on input "[PERSON_NAME]" at bounding box center [643, 32] width 267 height 28
click at [569, 40] on input "[PERSON_NAME]" at bounding box center [643, 32] width 267 height 28
type input "[PERSON_NAME]"
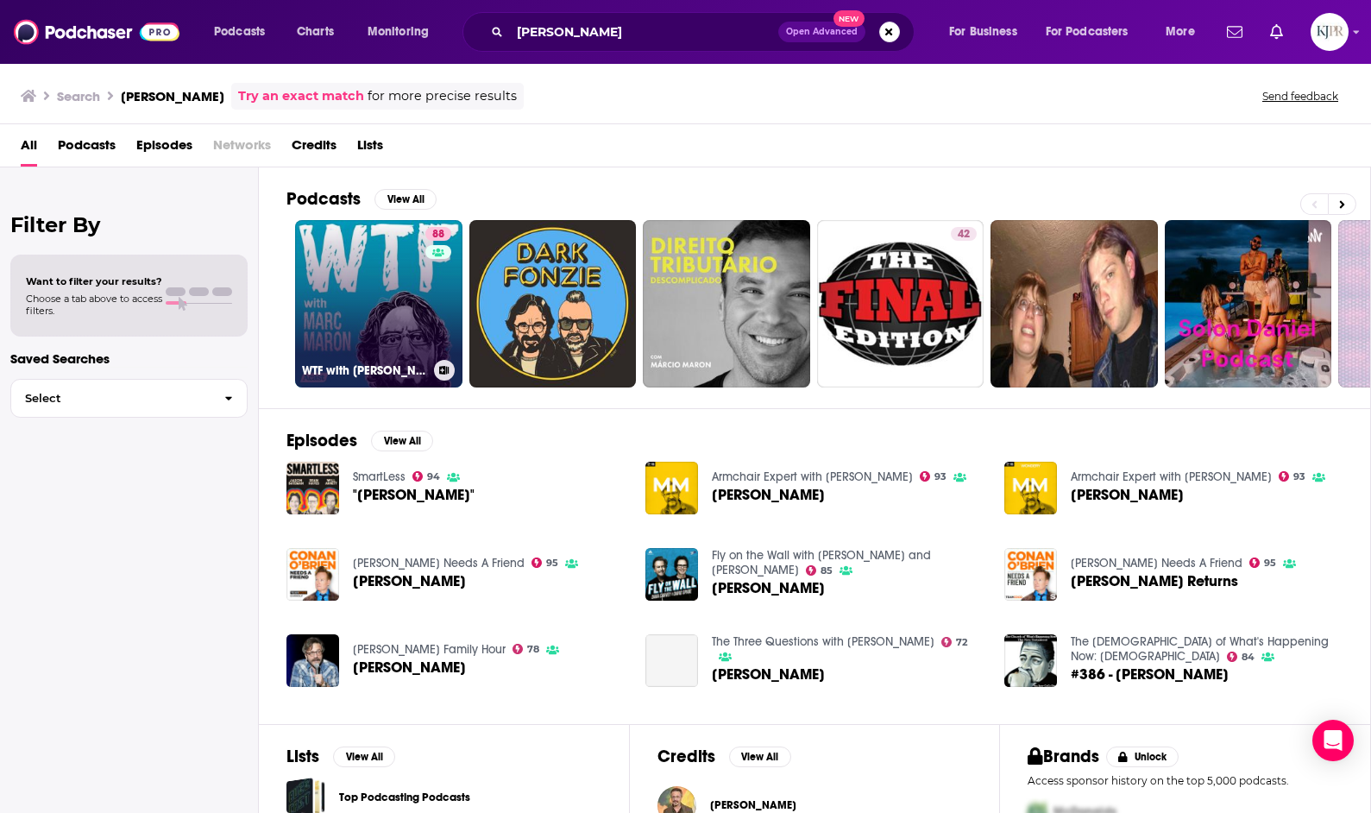
click at [342, 366] on h3 "WTF with [PERSON_NAME] Podcast" at bounding box center [364, 370] width 125 height 15
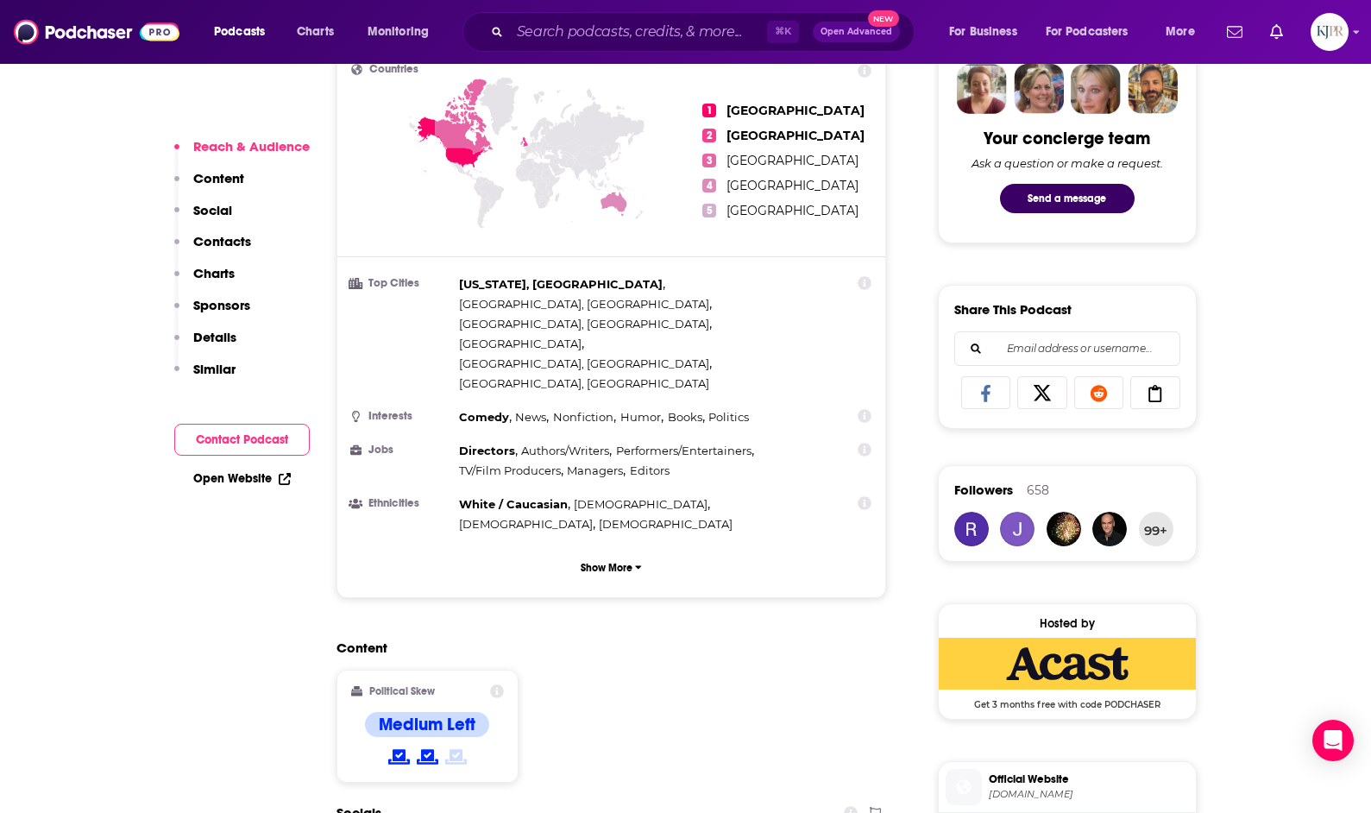
scroll to position [862, 0]
click at [664, 639] on div "Content Political Skew Medium Left" at bounding box center [612, 717] width 551 height 157
